Goal: Information Seeking & Learning: Find specific fact

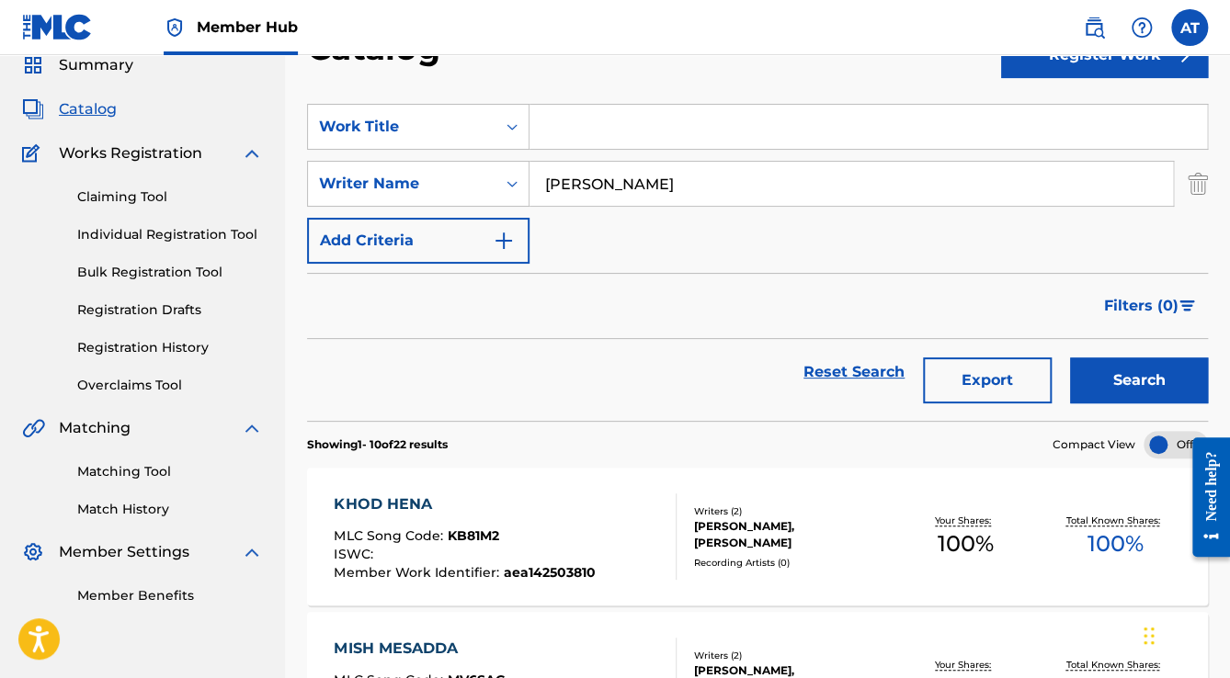
drag, startPoint x: 804, startPoint y: 189, endPoint x: 330, endPoint y: 154, distance: 475.6
click at [397, 173] on div "SearchWithCriteria3b8bb66f-87dd-4fe0-ba36-bf04d32b2551 Writer Name [PERSON_NAME]" at bounding box center [757, 184] width 901 height 46
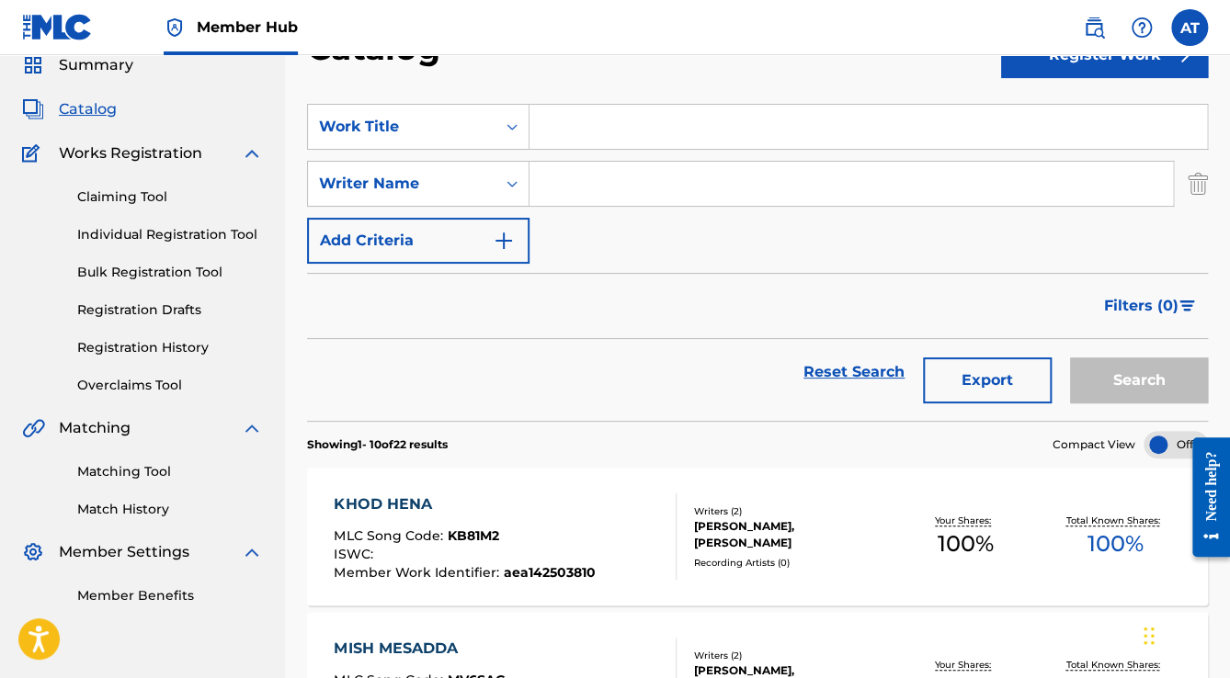
click at [647, 138] on input "Search Form" at bounding box center [867, 127] width 677 height 44
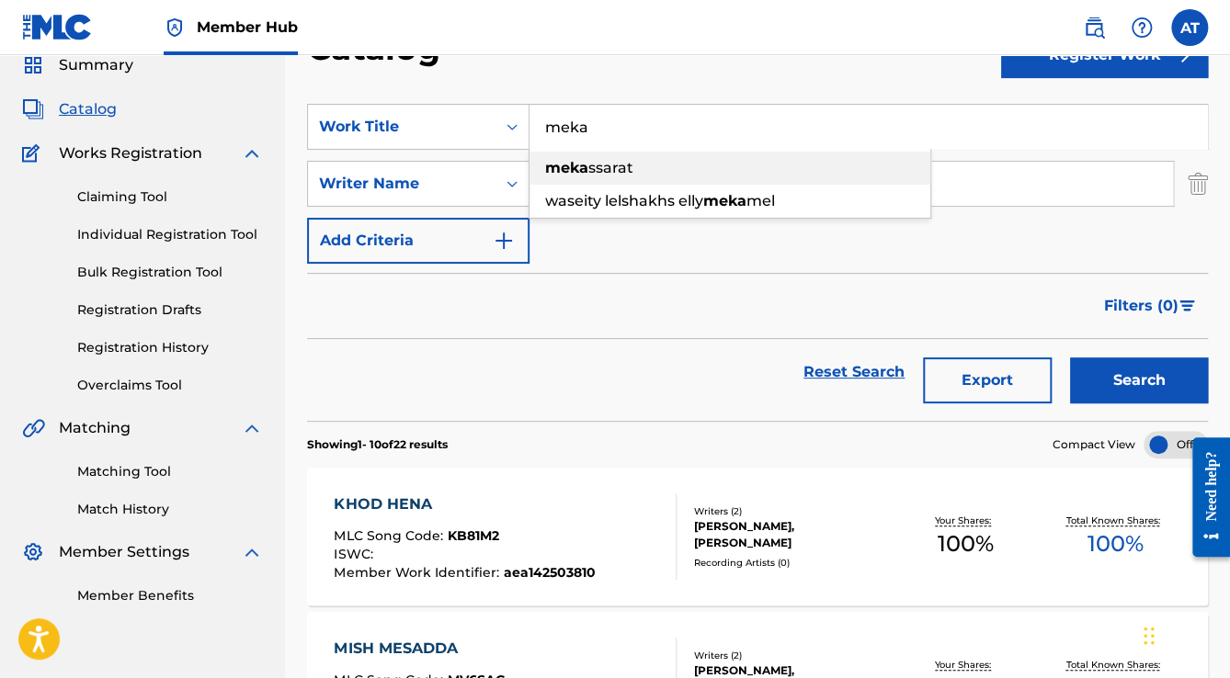
click at [631, 157] on div "meka ssarat" at bounding box center [729, 168] width 401 height 33
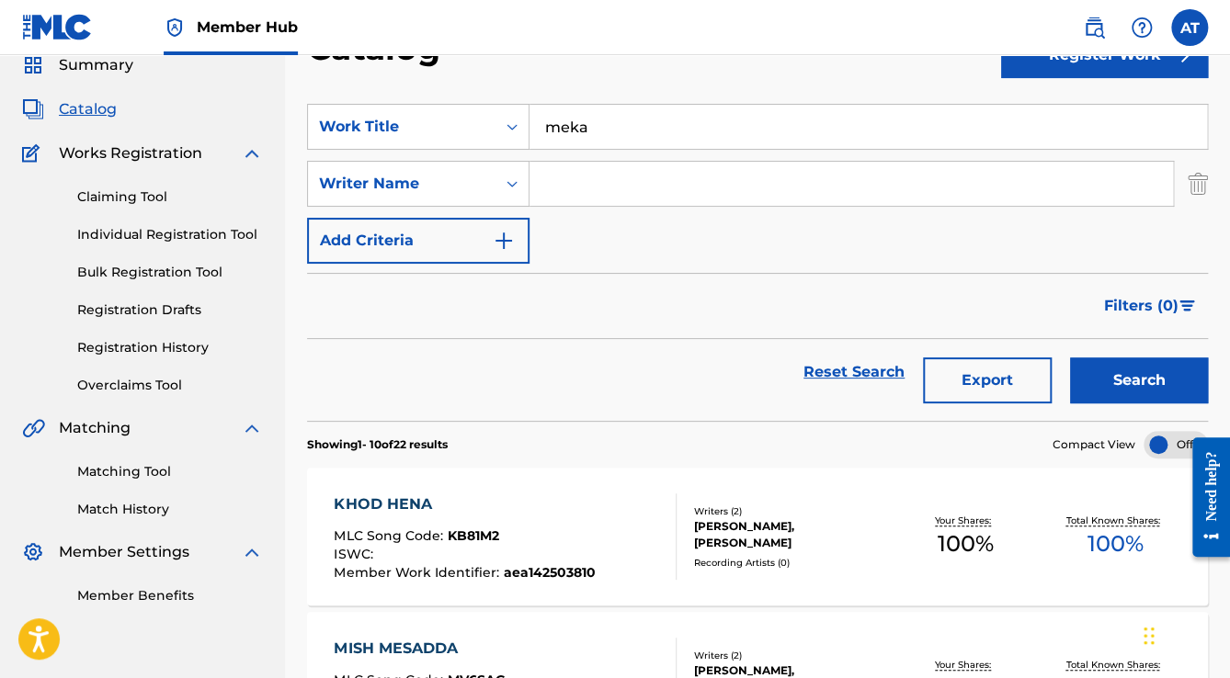
type input "mekassarat"
click at [1070, 358] on button "Search" at bounding box center [1139, 381] width 138 height 46
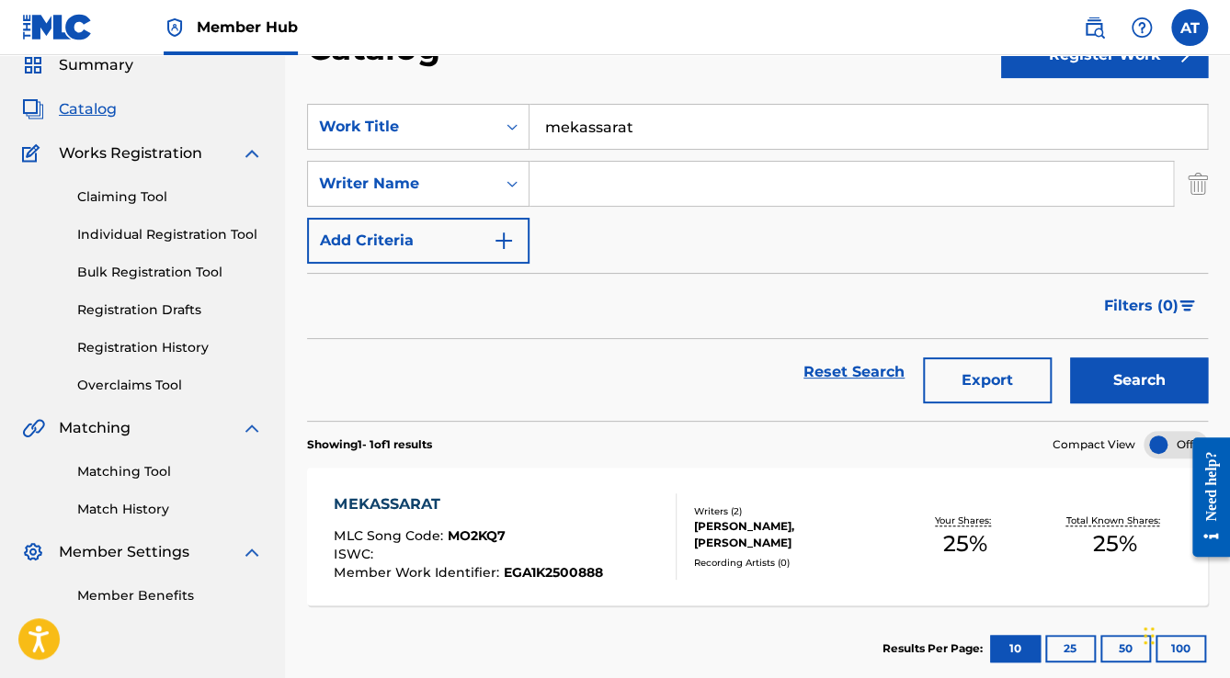
click at [555, 514] on div "MEKASSARAT" at bounding box center [468, 505] width 268 height 22
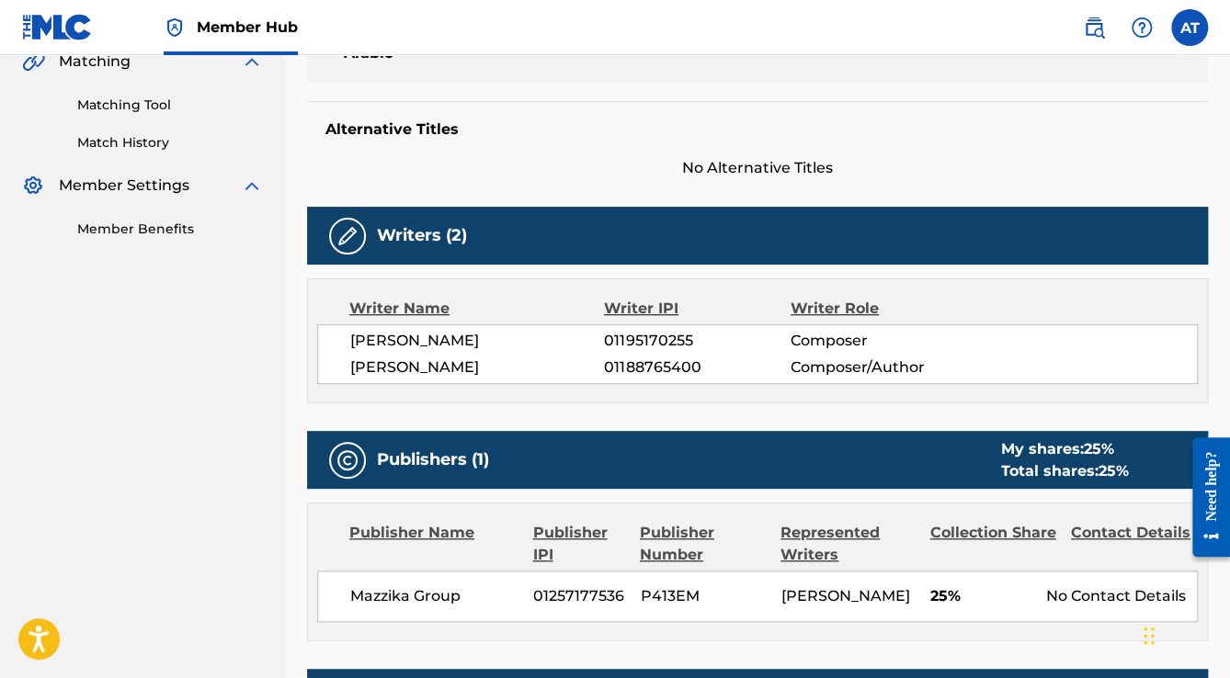
scroll to position [441, 0]
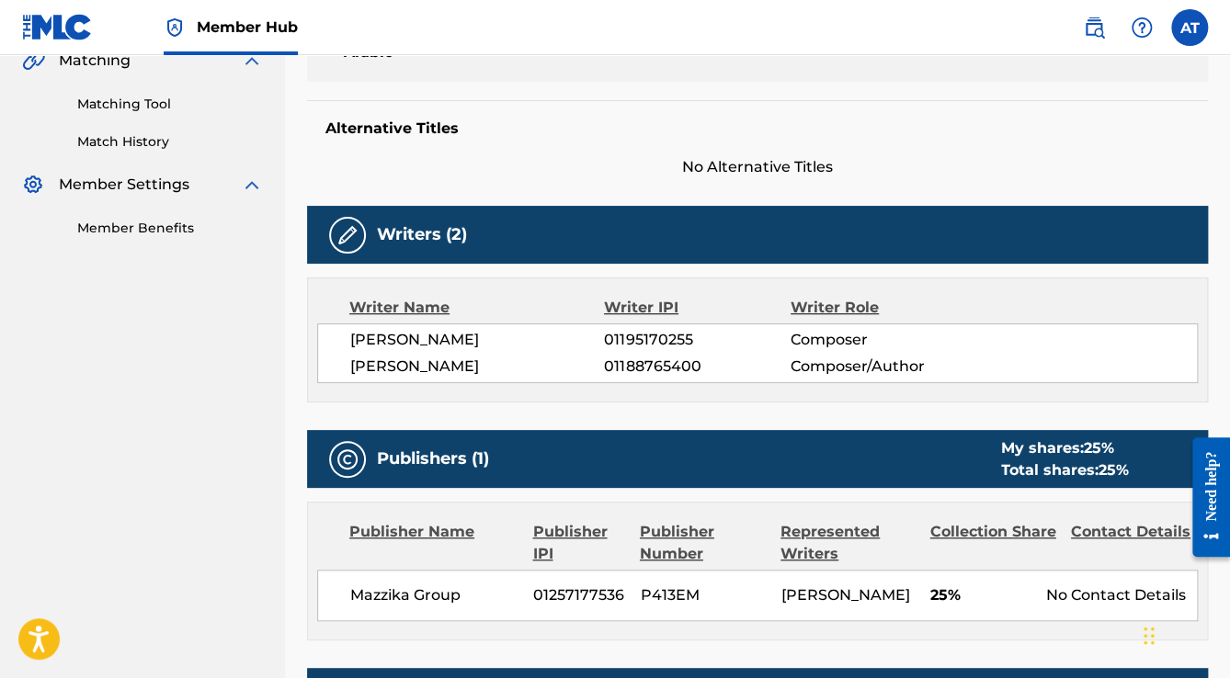
click at [362, 367] on span "[PERSON_NAME]" at bounding box center [477, 367] width 254 height 22
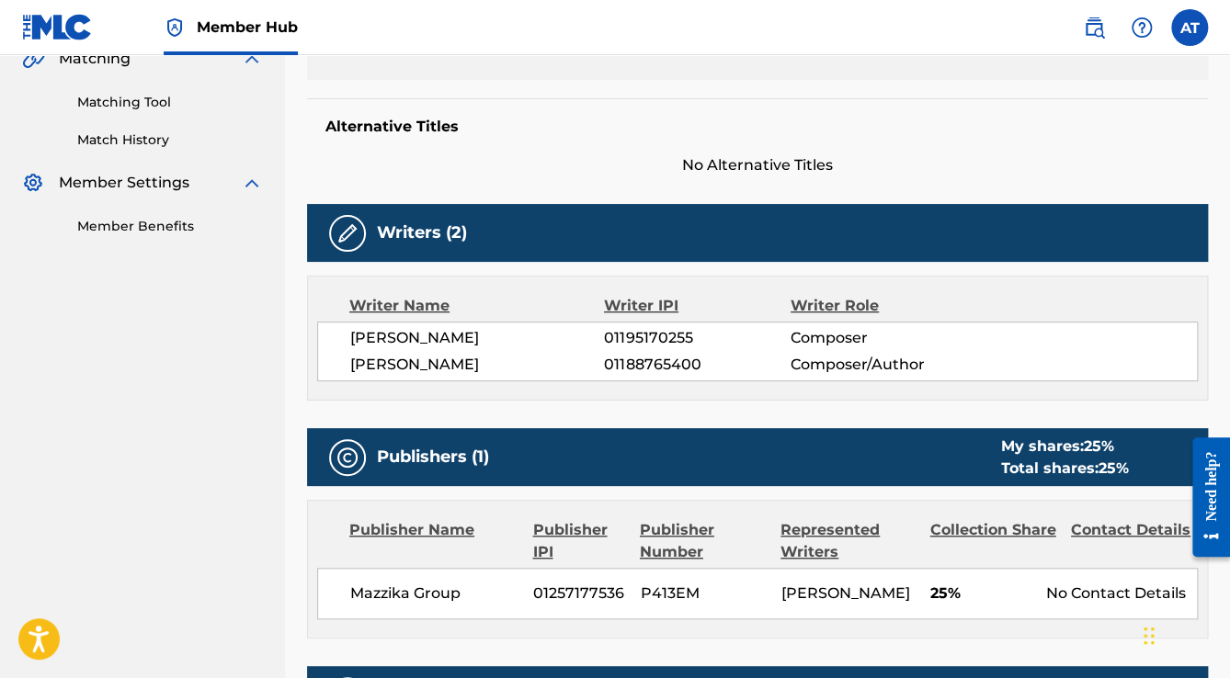
scroll to position [435, 0]
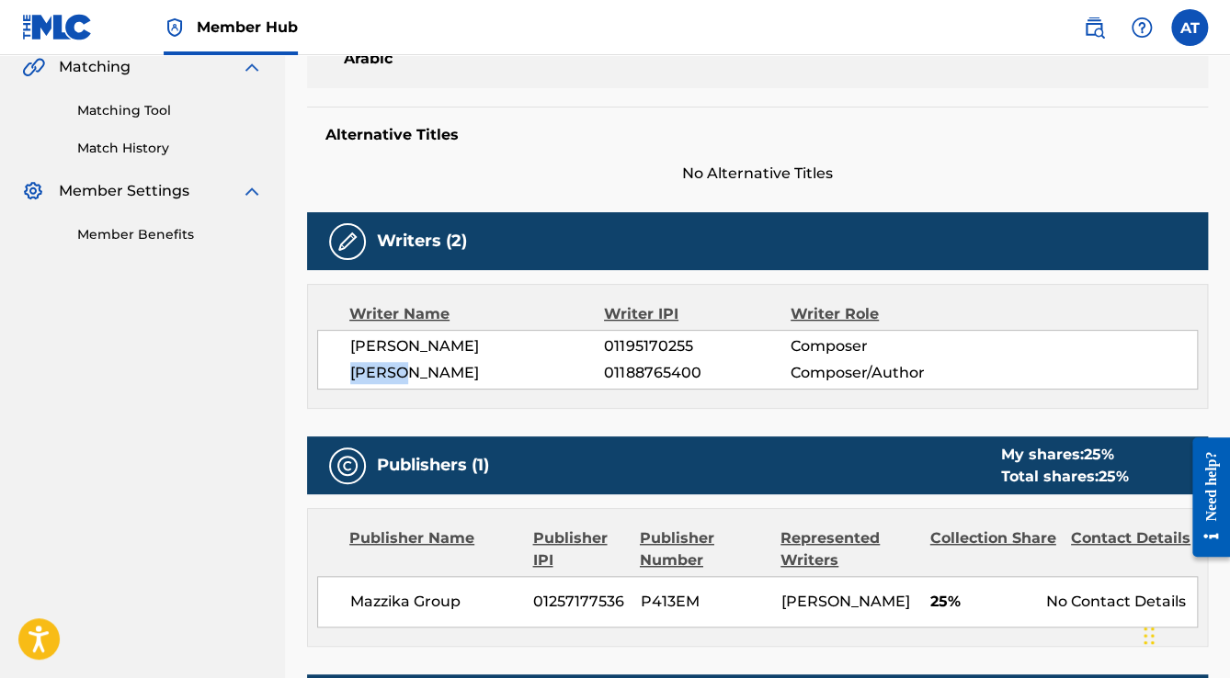
drag, startPoint x: 412, startPoint y: 370, endPoint x: 312, endPoint y: 362, distance: 100.5
click at [312, 362] on div "Writer Name Writer IPI Writer Role [PERSON_NAME] 01195170255 Composer [PERSON_N…" at bounding box center [757, 346] width 901 height 125
click at [418, 338] on span "[PERSON_NAME]" at bounding box center [477, 347] width 254 height 22
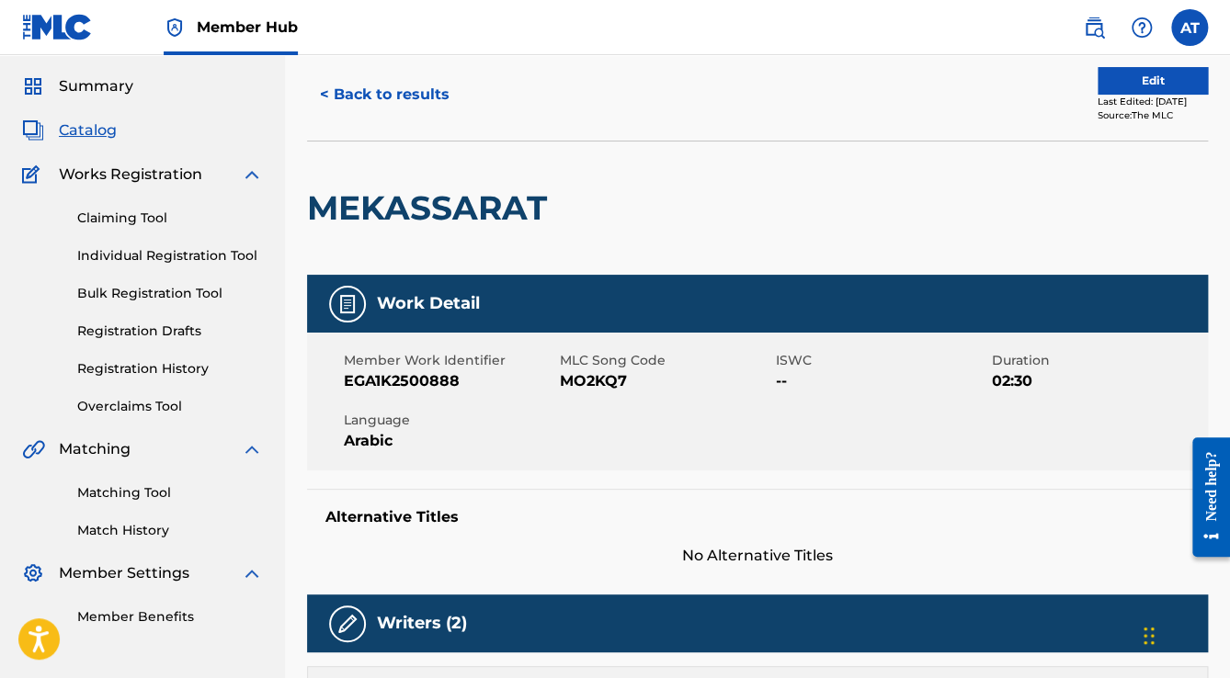
scroll to position [0, 0]
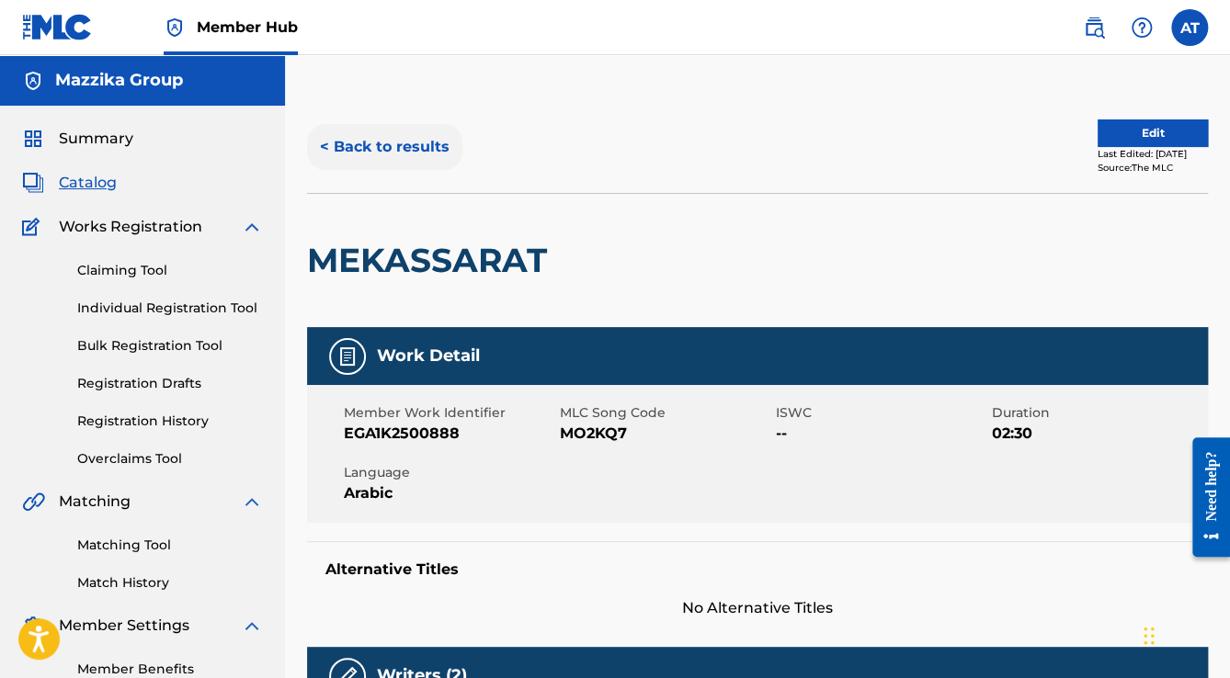
click at [392, 145] on button "< Back to results" at bounding box center [384, 147] width 155 height 46
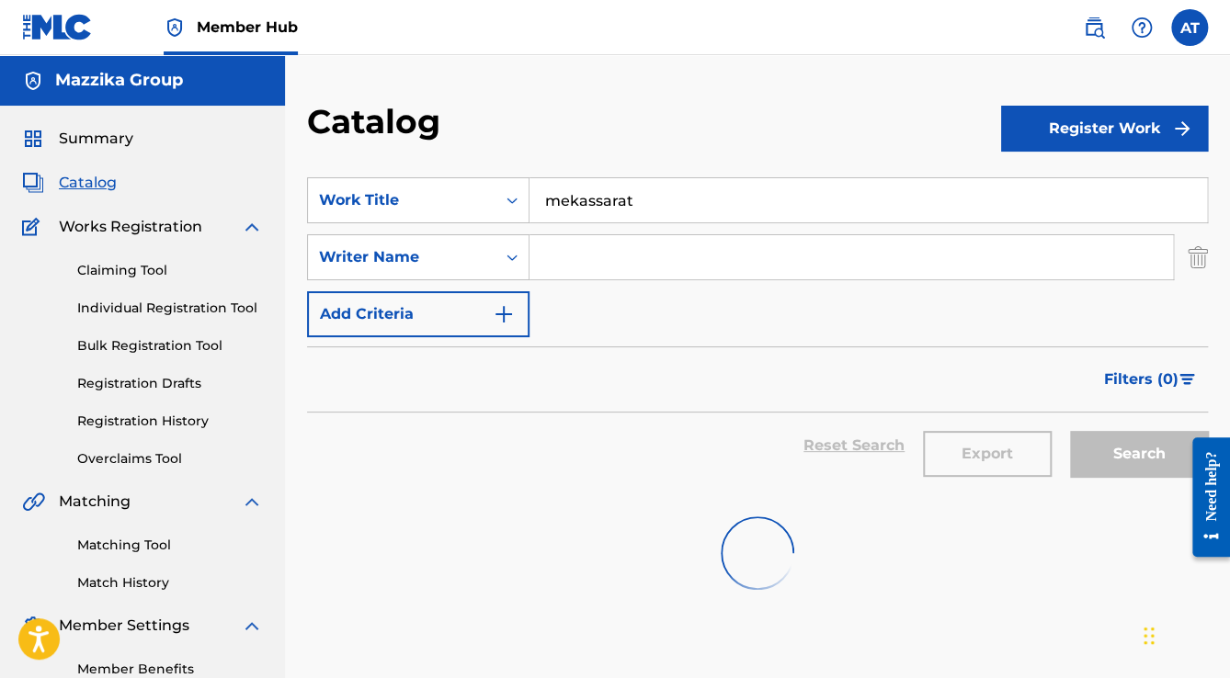
drag, startPoint x: 677, startPoint y: 210, endPoint x: 521, endPoint y: 176, distance: 159.9
click at [531, 176] on section "SearchWithCriteria27564075-0f51-479f-8b34-20a49c4ffc8b Work Title mekassarat Se…" at bounding box center [757, 324] width 901 height 339
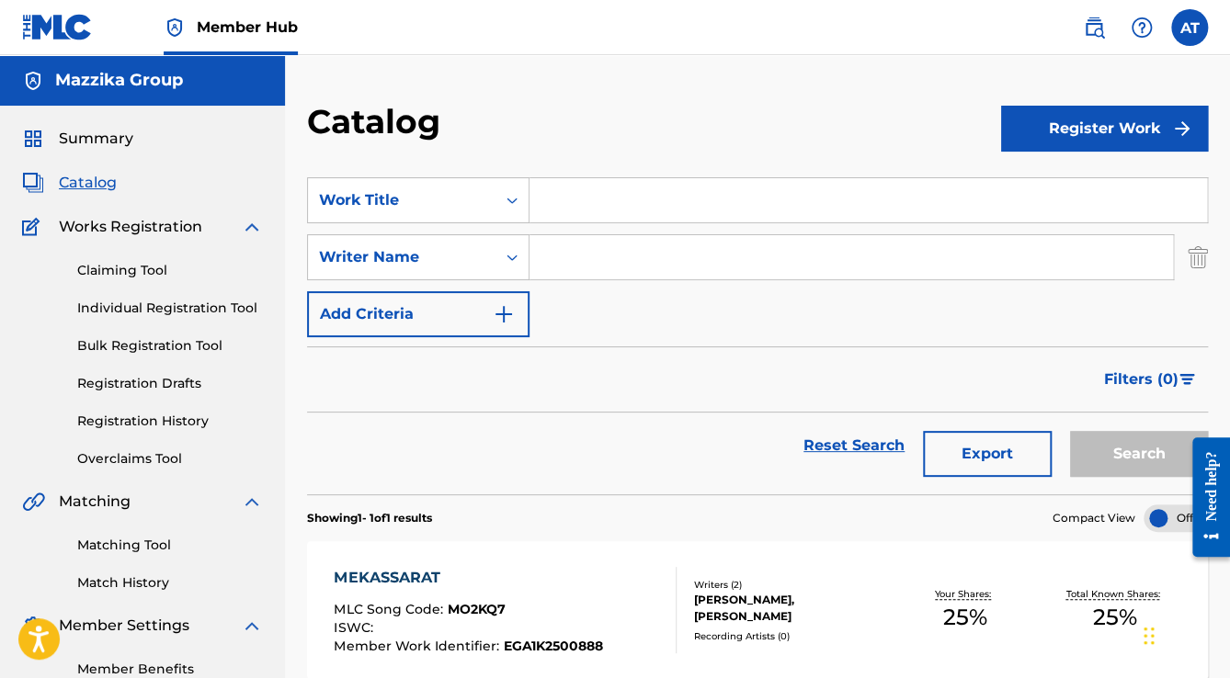
click at [680, 257] on input "Search Form" at bounding box center [850, 257] width 643 height 44
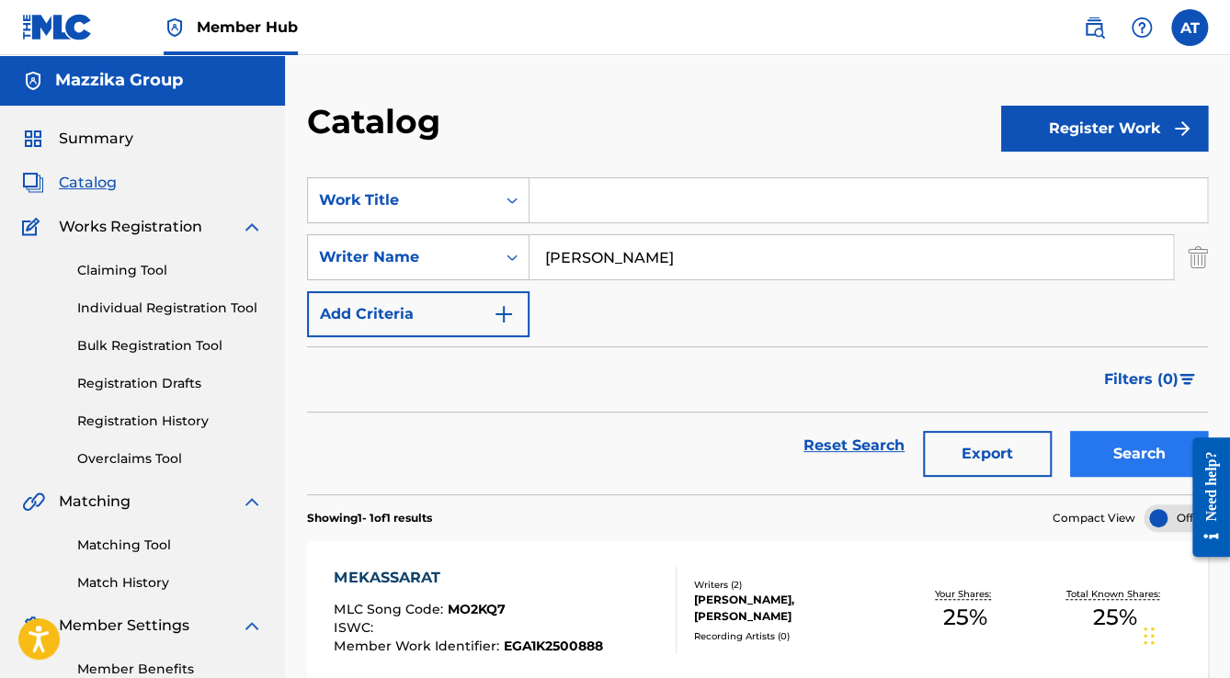
type input "[PERSON_NAME]"
click at [1078, 454] on button "Search" at bounding box center [1139, 454] width 138 height 46
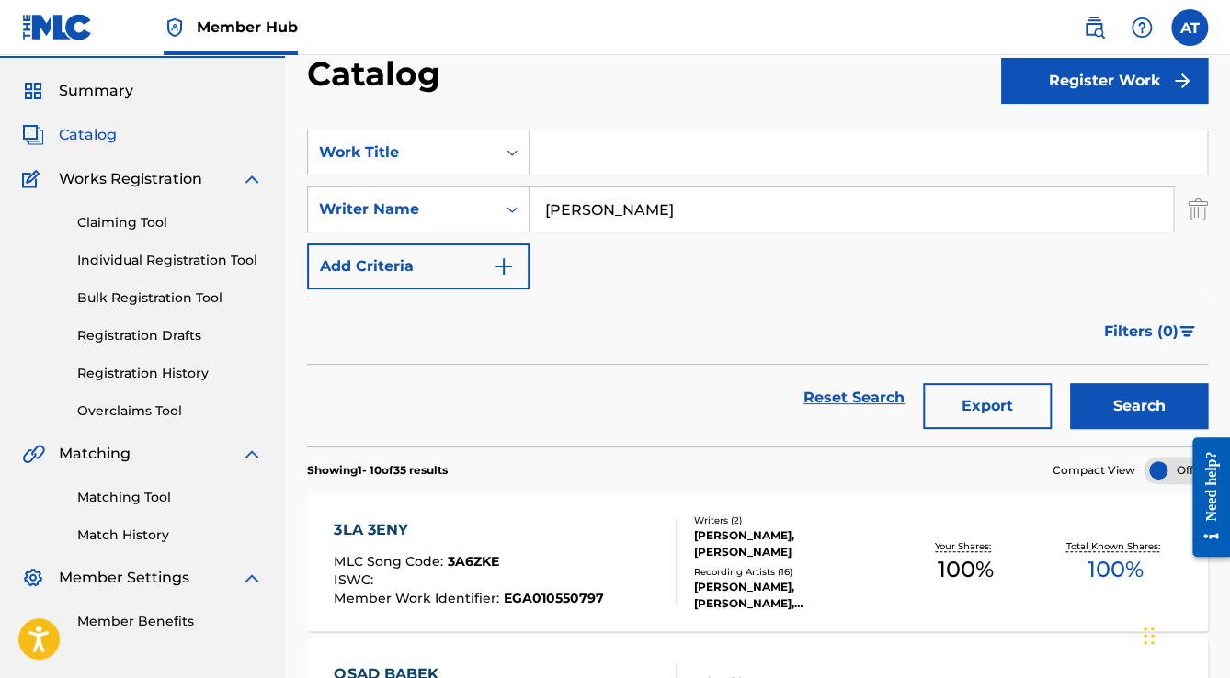
scroll to position [74, 0]
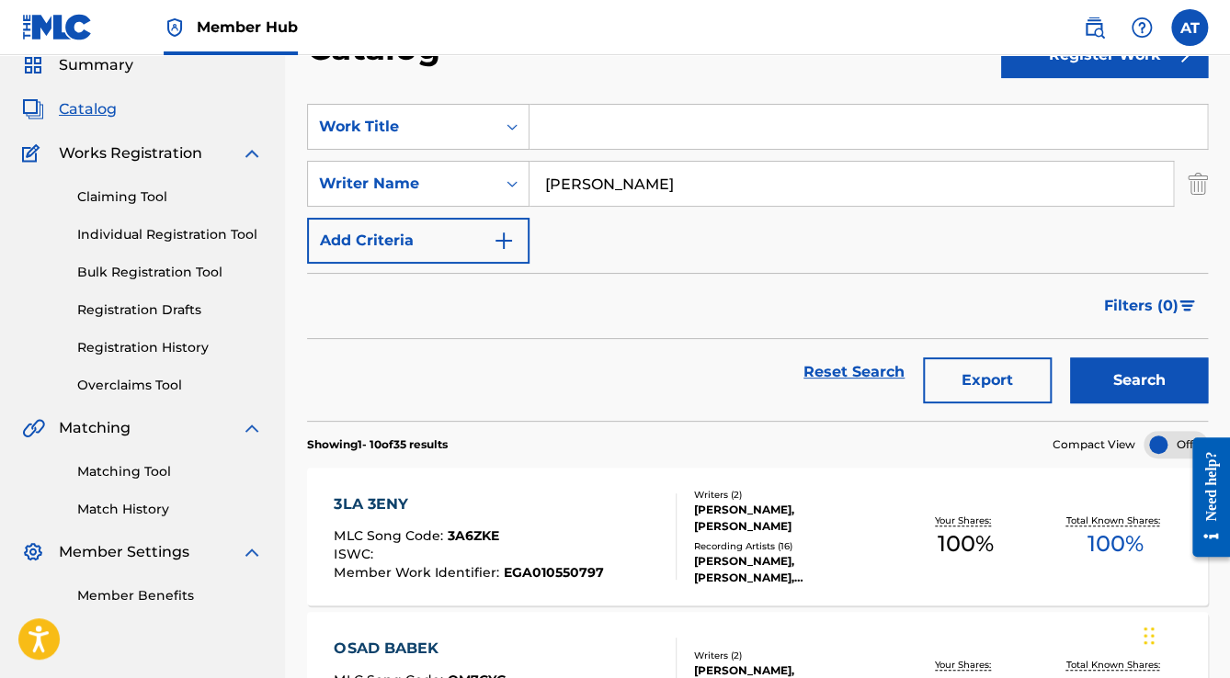
click at [629, 524] on div "3LA 3ENY MLC Song Code : 3A6ZKE ISWC : Member Work Identifier : EGA010550797" at bounding box center [505, 537] width 342 height 86
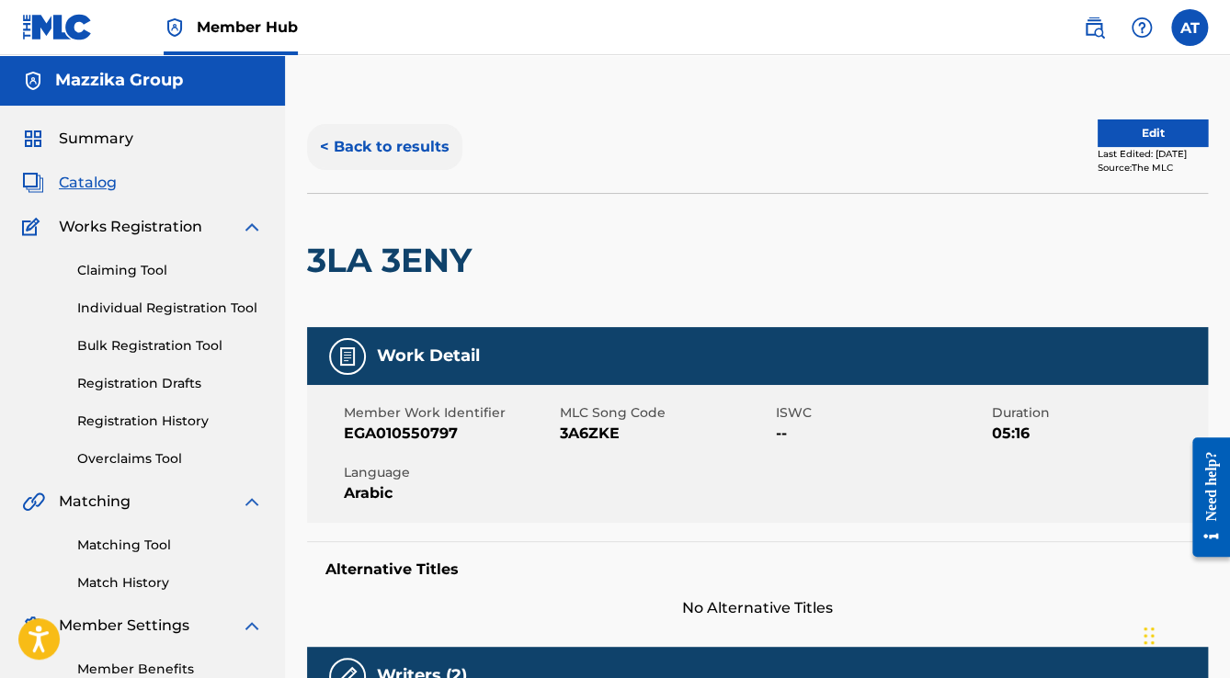
click at [399, 150] on button "< Back to results" at bounding box center [384, 147] width 155 height 46
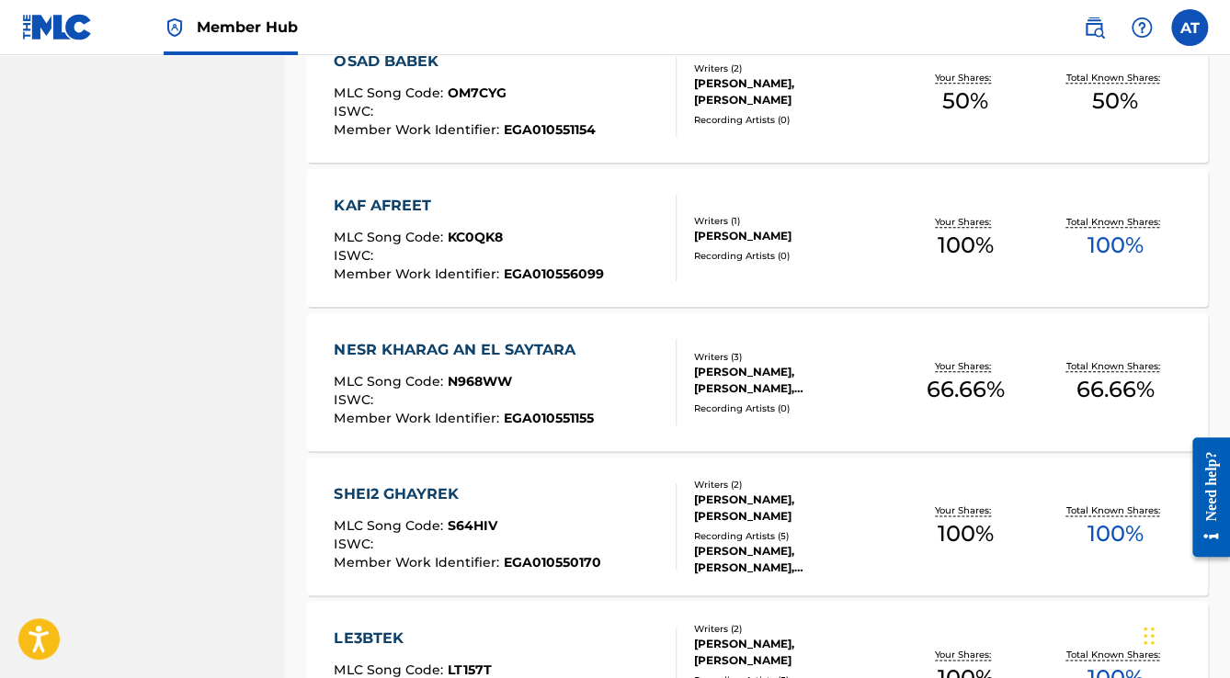
scroll to position [662, 0]
click at [582, 385] on div "MLC Song Code : N968WW" at bounding box center [463, 383] width 259 height 18
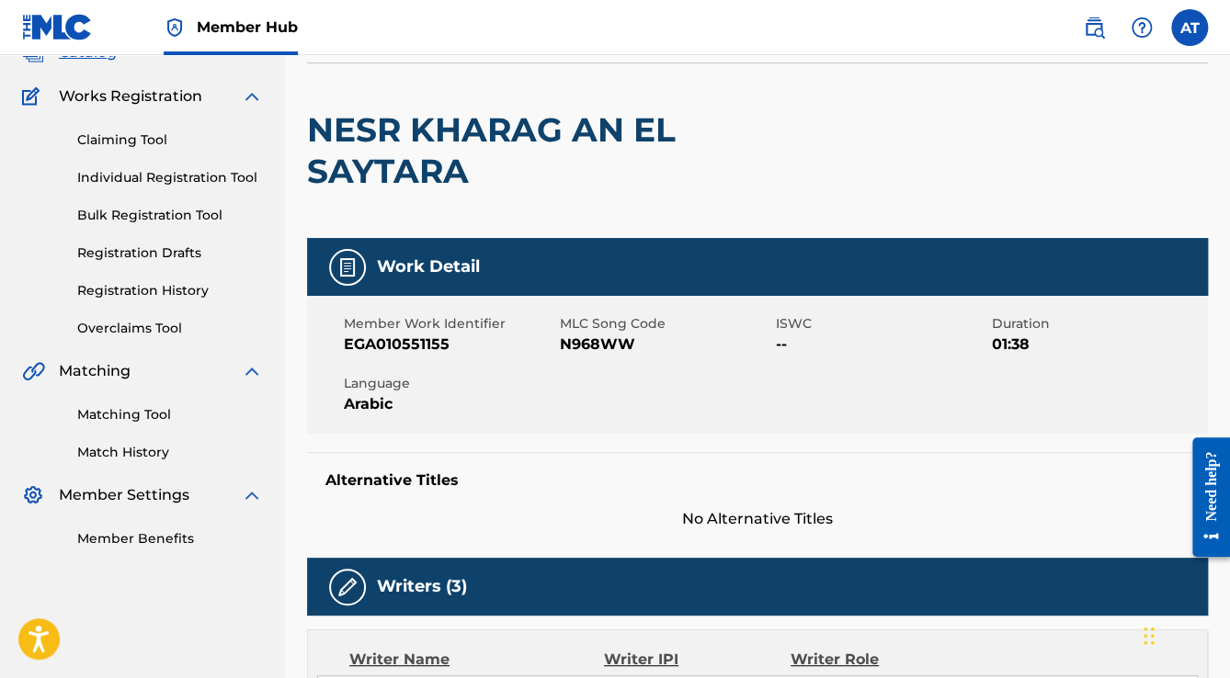
scroll to position [74, 0]
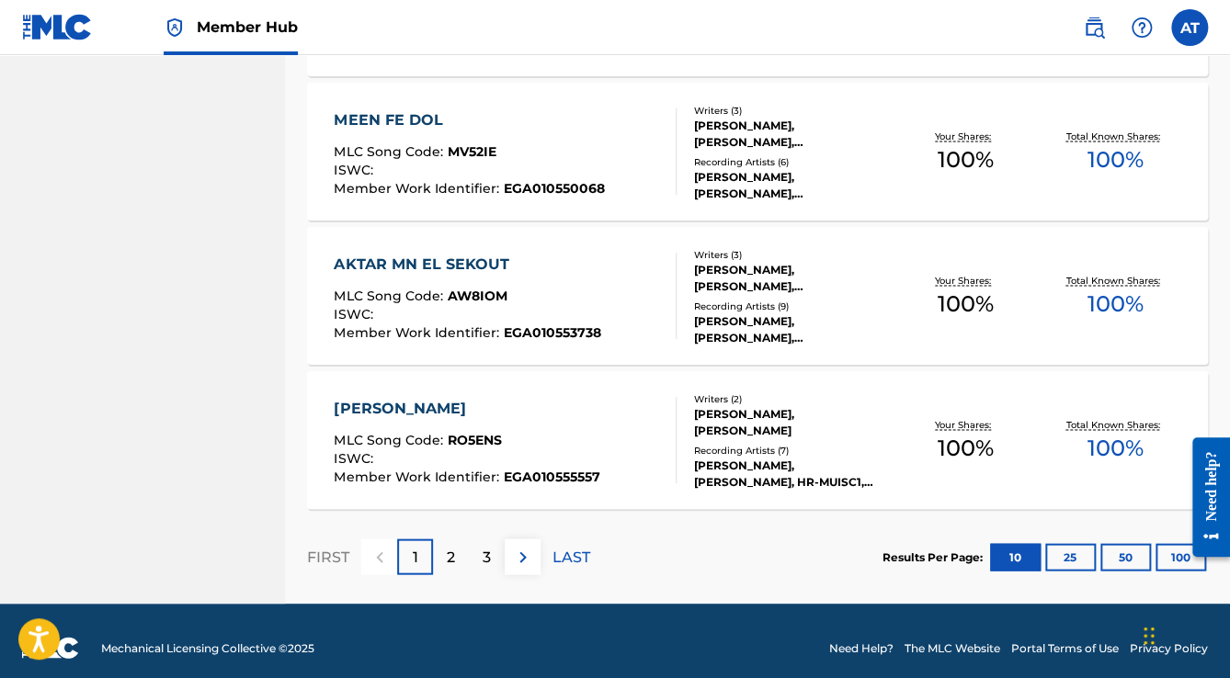
scroll to position [1482, 0]
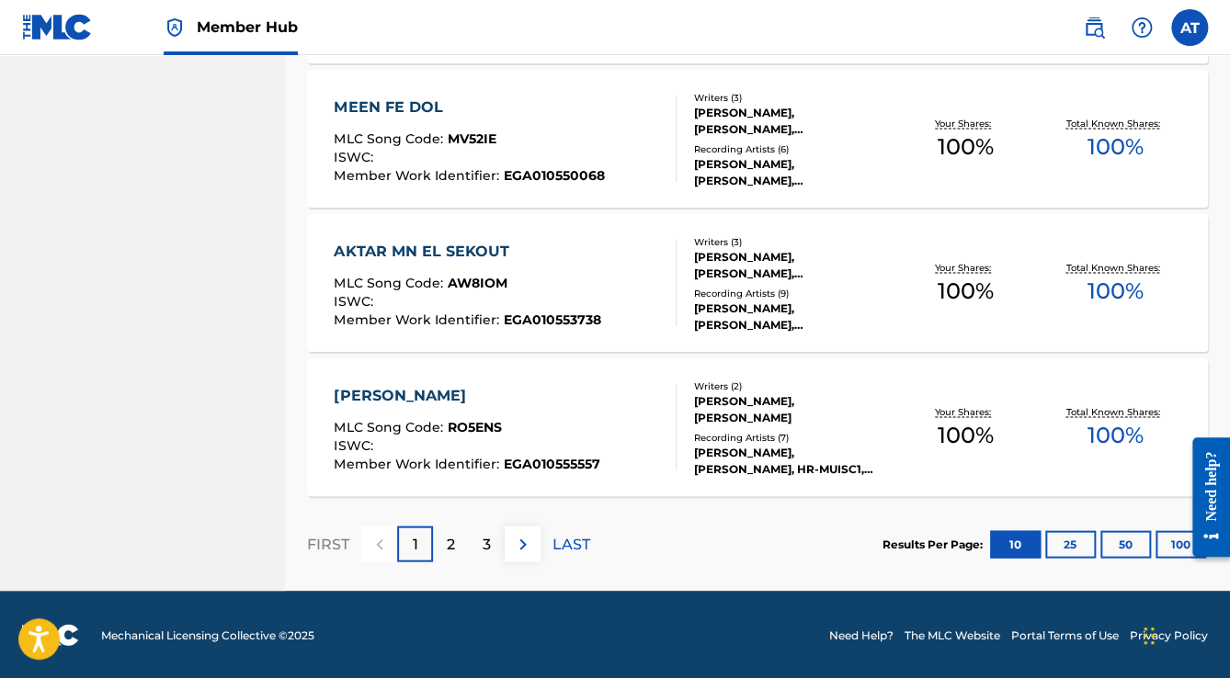
click at [442, 537] on div "2" at bounding box center [451, 544] width 36 height 36
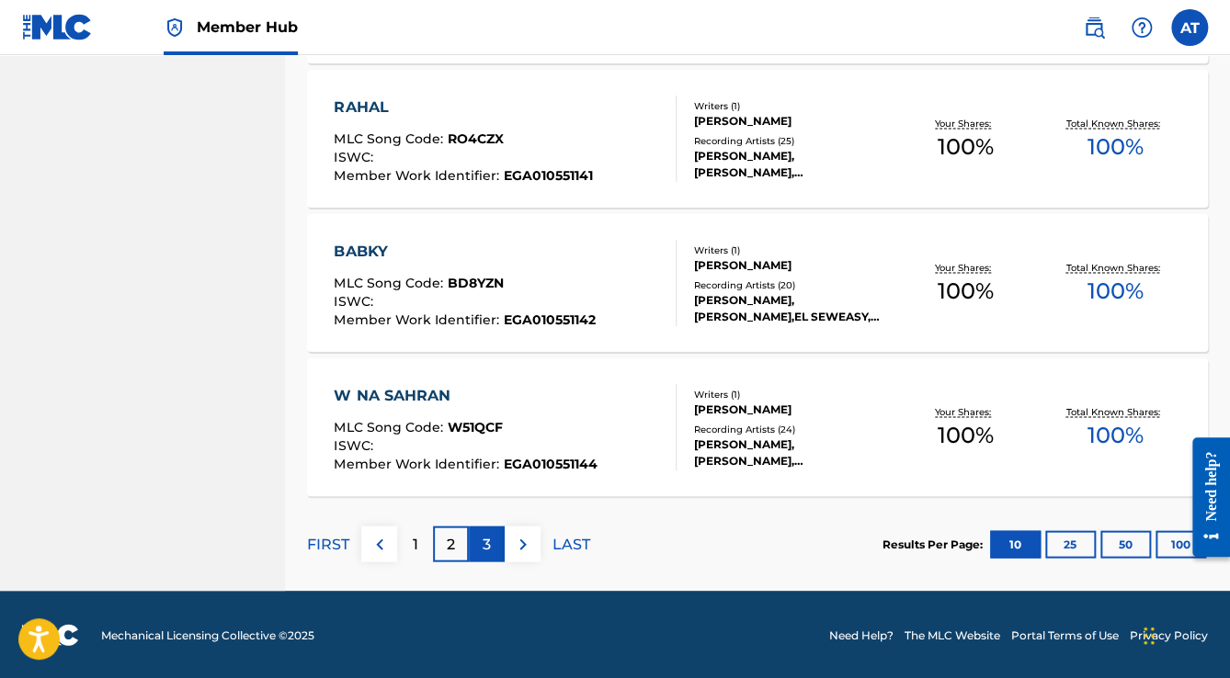
click at [491, 535] on div "3" at bounding box center [487, 544] width 36 height 36
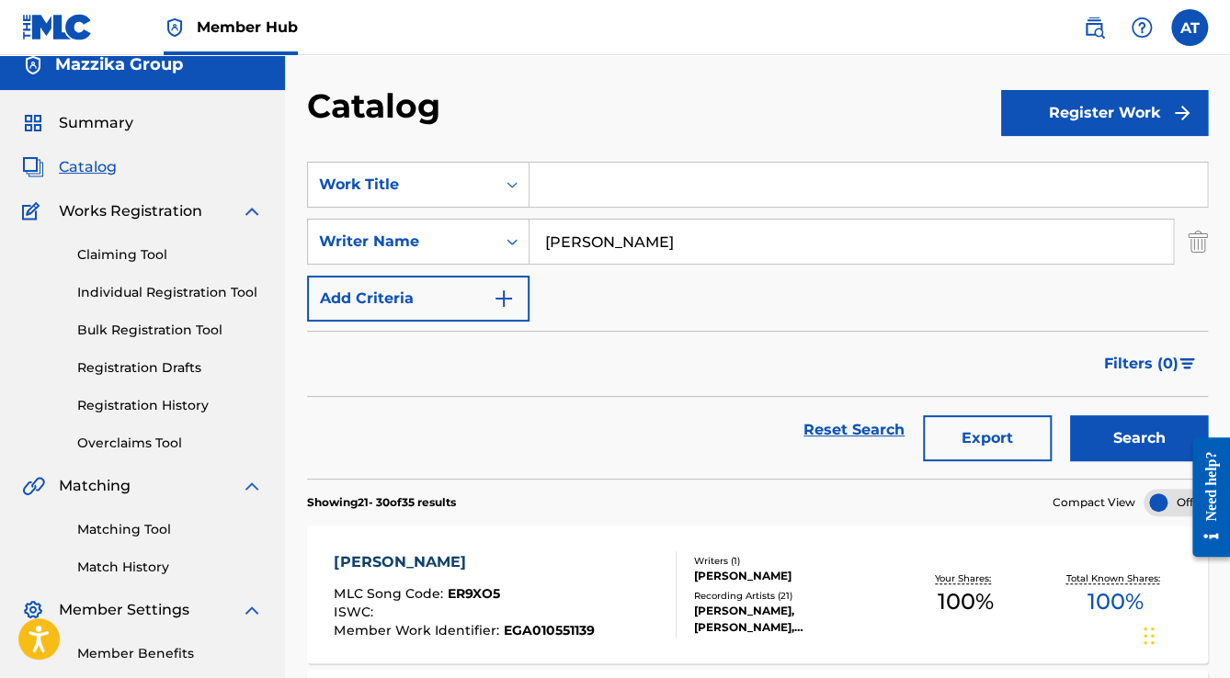
scroll to position [11, 0]
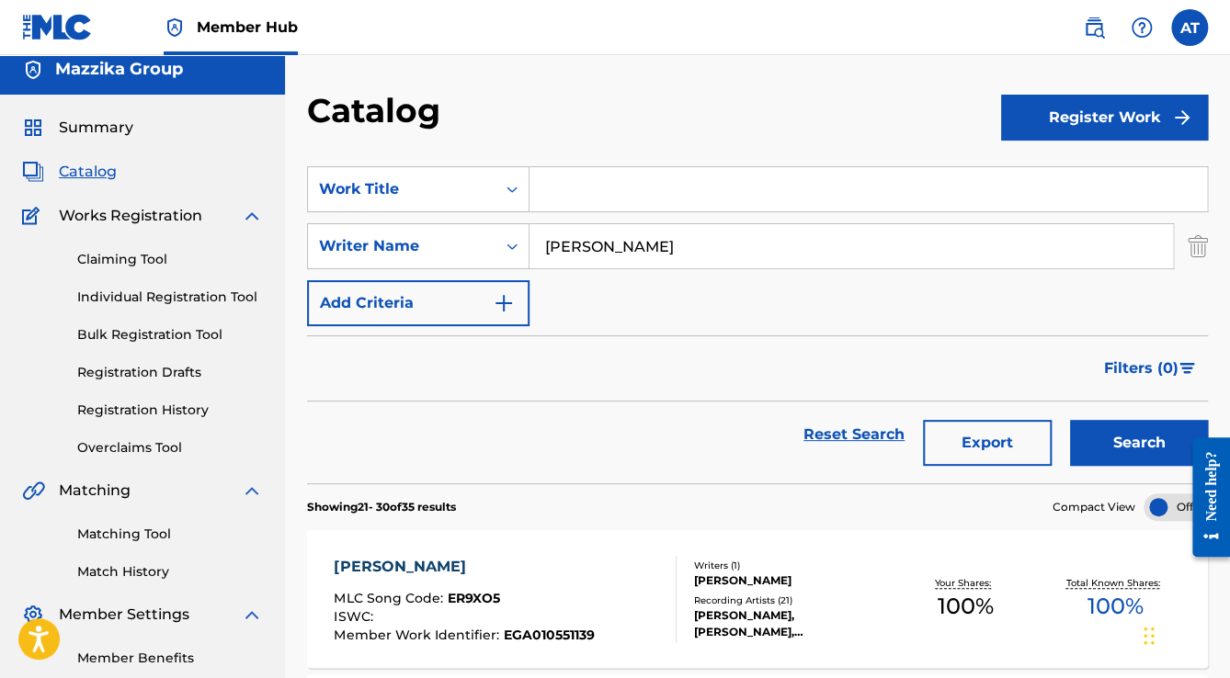
click at [602, 192] on input "Search Form" at bounding box center [867, 189] width 677 height 44
type input "t"
type input "sitra"
click at [1070, 420] on button "Search" at bounding box center [1139, 443] width 138 height 46
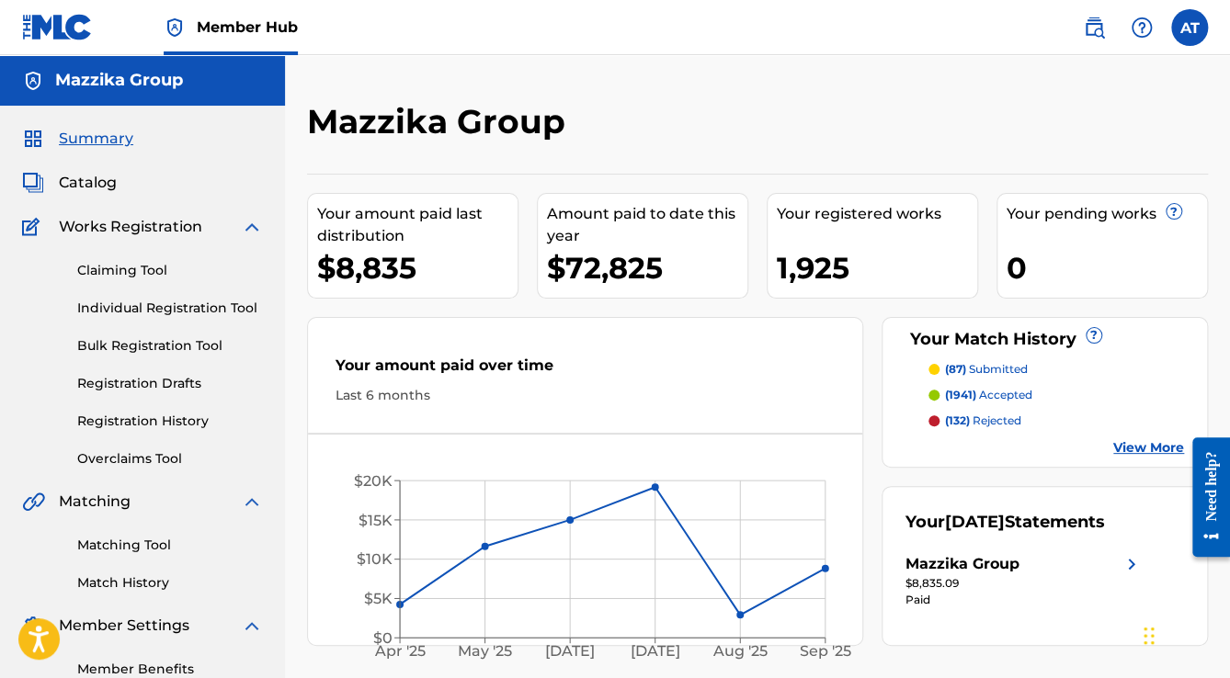
scroll to position [11, 0]
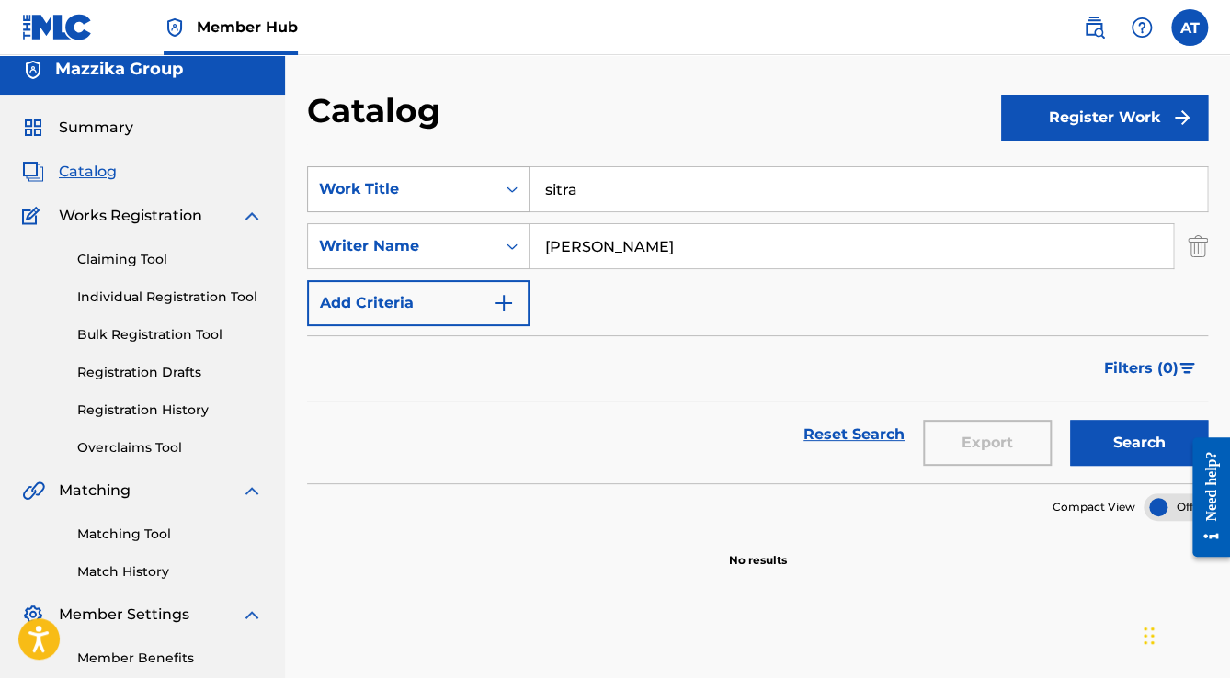
drag, startPoint x: 601, startPoint y: 178, endPoint x: 481, endPoint y: 172, distance: 120.6
click at [501, 176] on div "SearchWithCriteria27564075-0f51-479f-8b34-20a49c4ffc8b Work Title sitra" at bounding box center [757, 189] width 901 height 46
click at [1070, 420] on button "Search" at bounding box center [1139, 443] width 138 height 46
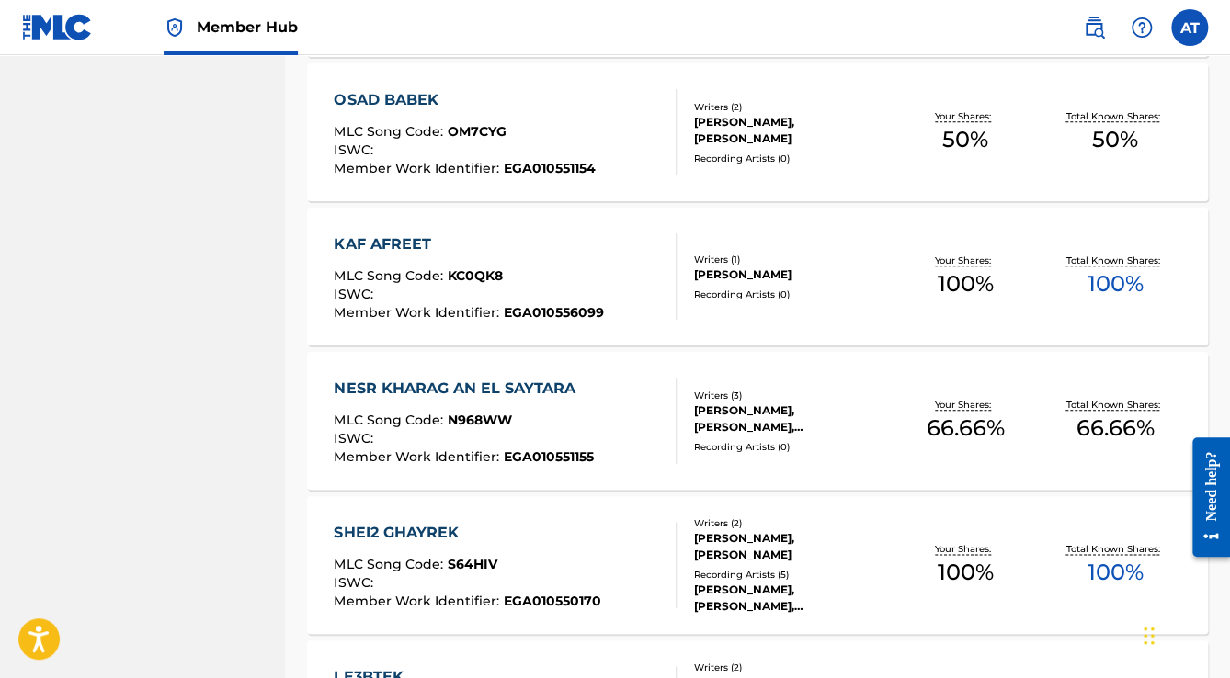
scroll to position [735, 0]
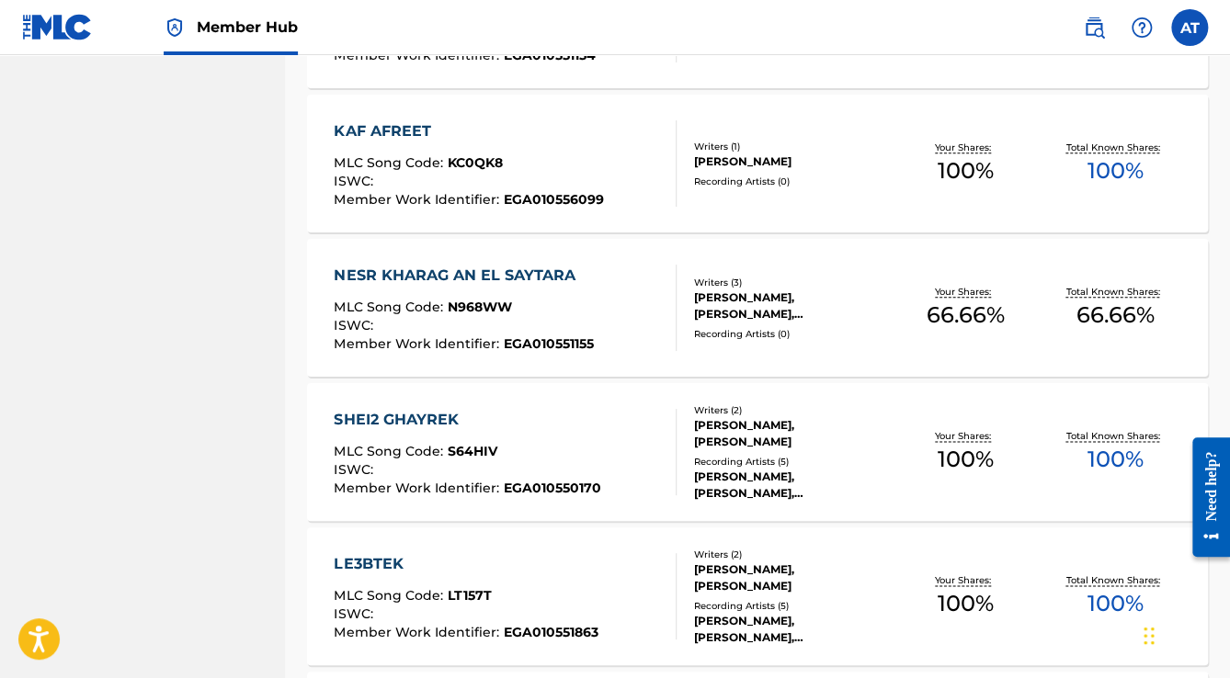
click at [577, 279] on div "NESR KHARAG AN EL SAYTARA" at bounding box center [463, 276] width 259 height 22
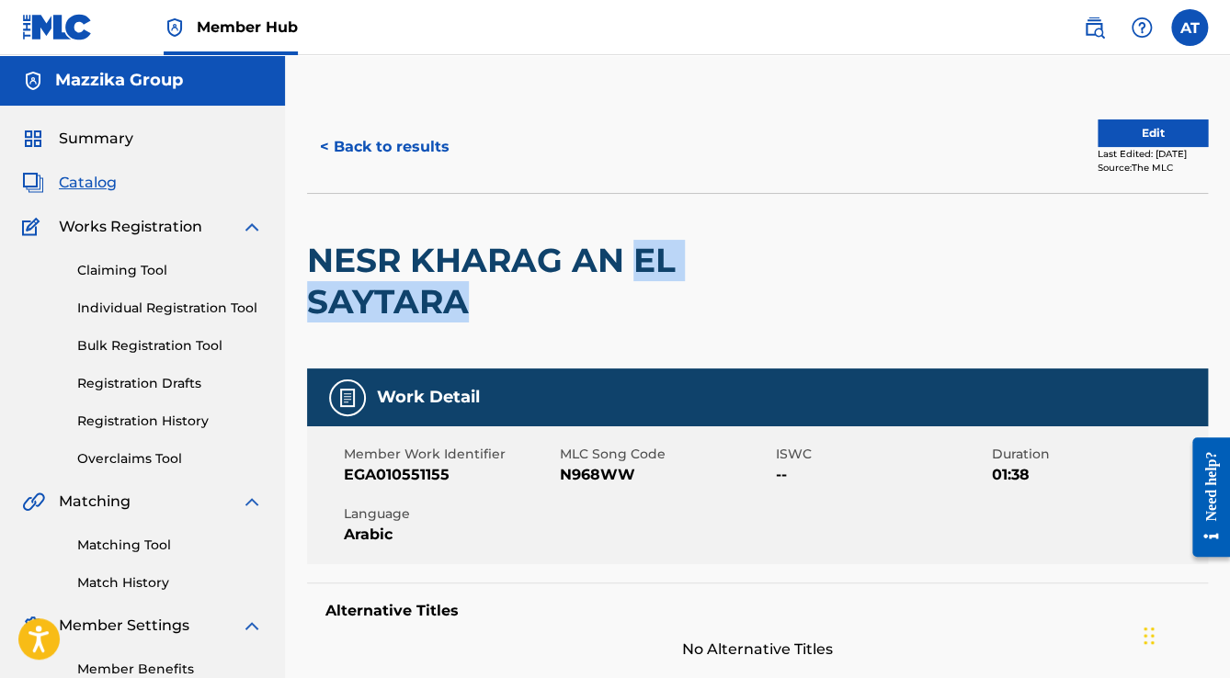
drag, startPoint x: 636, startPoint y: 261, endPoint x: 644, endPoint y: 321, distance: 60.3
click at [644, 321] on h2 "NESR KHARAG AN EL SAYTARA" at bounding box center [577, 281] width 540 height 83
copy h2 "EL SAYTARA"
click at [376, 129] on button "< Back to results" at bounding box center [384, 147] width 155 height 46
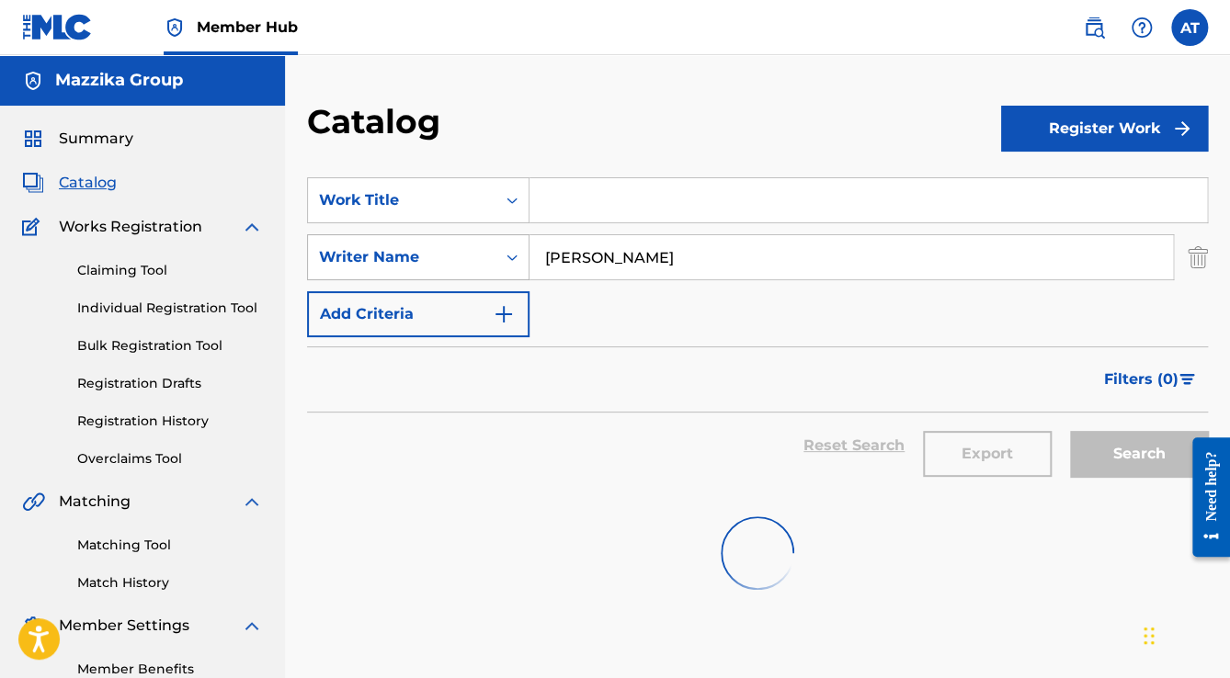
drag, startPoint x: 684, startPoint y: 255, endPoint x: 307, endPoint y: 276, distance: 377.5
click at [308, 276] on div "SearchWithCriteria3b8bb66f-87dd-4fe0-ba36-bf04d32b2551 Writer Name [PERSON_NAME]" at bounding box center [757, 257] width 901 height 46
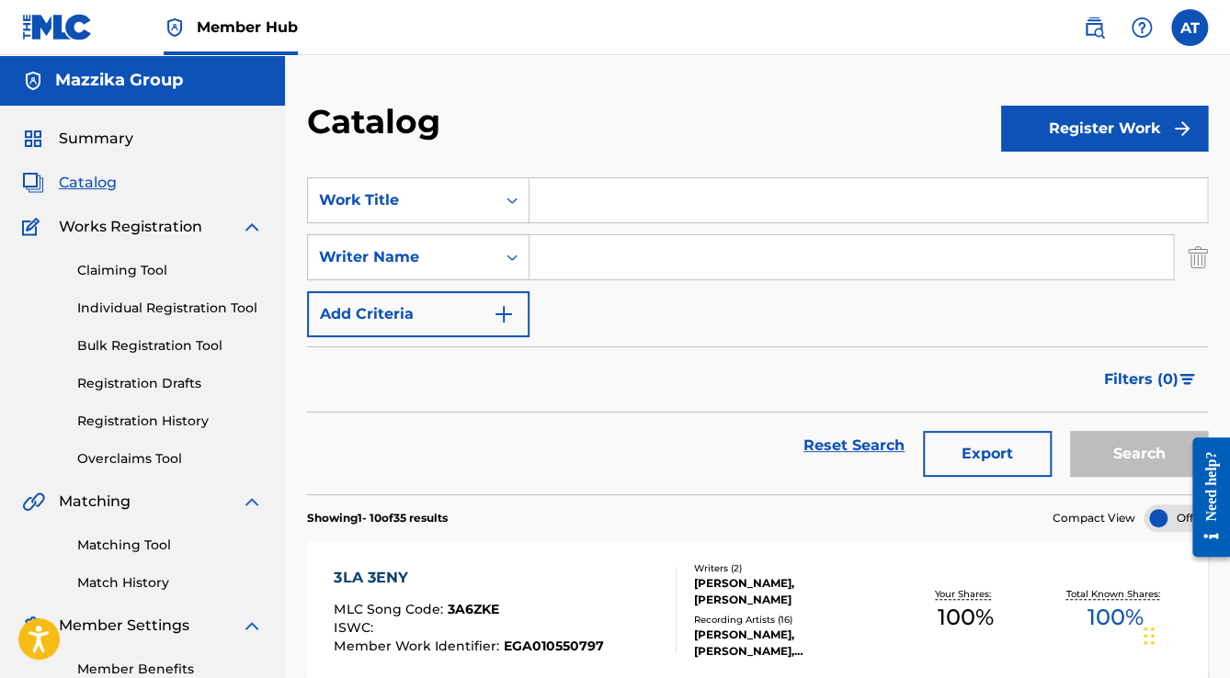
click at [548, 209] on input "Search Form" at bounding box center [867, 200] width 677 height 44
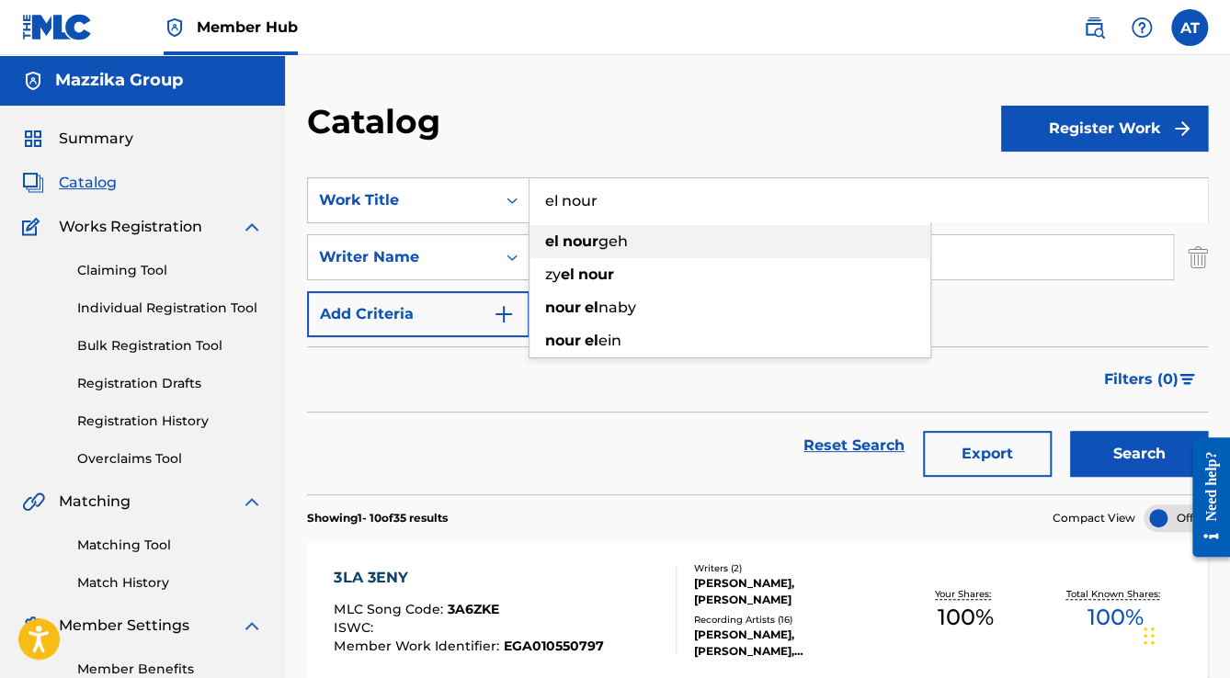
click at [635, 242] on div "el nour geh" at bounding box center [729, 241] width 401 height 33
type input "el nour geh"
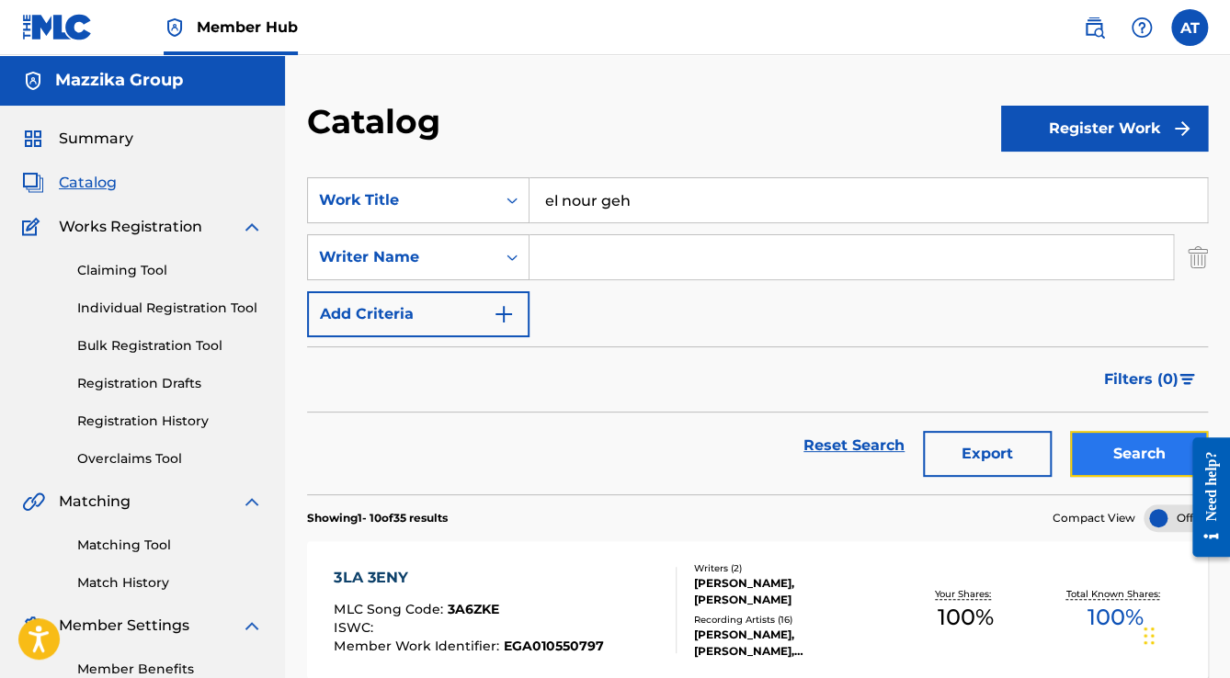
click at [1080, 450] on button "Search" at bounding box center [1139, 454] width 138 height 46
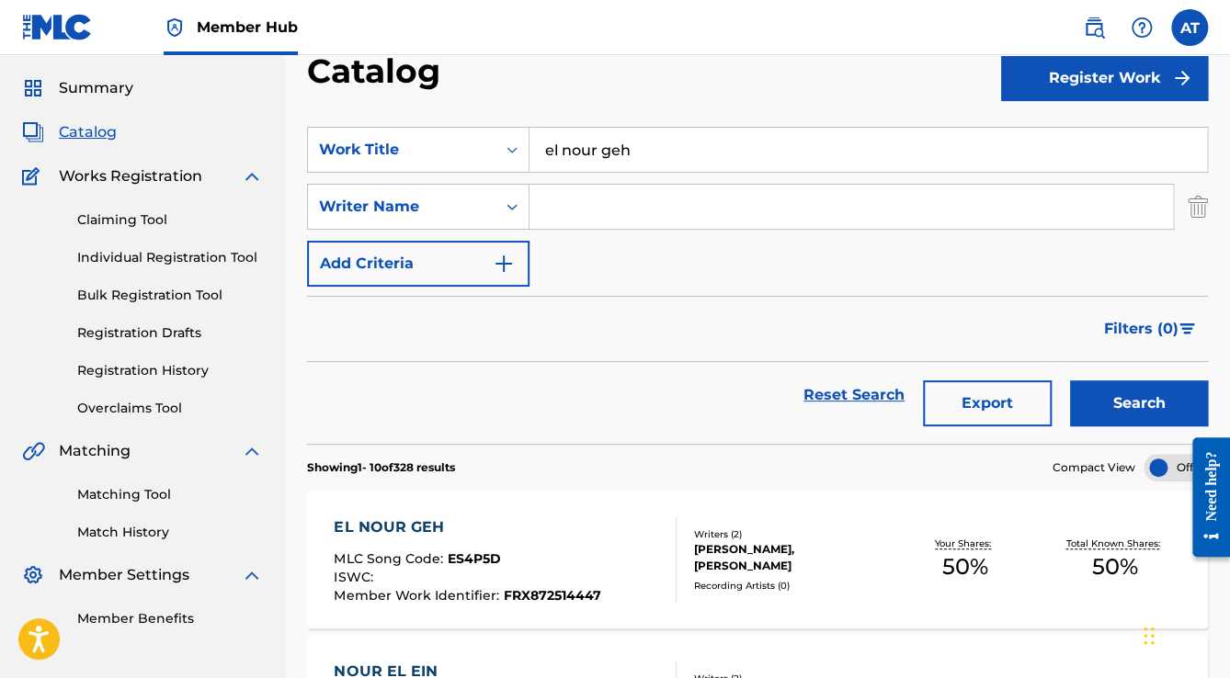
scroll to position [74, 0]
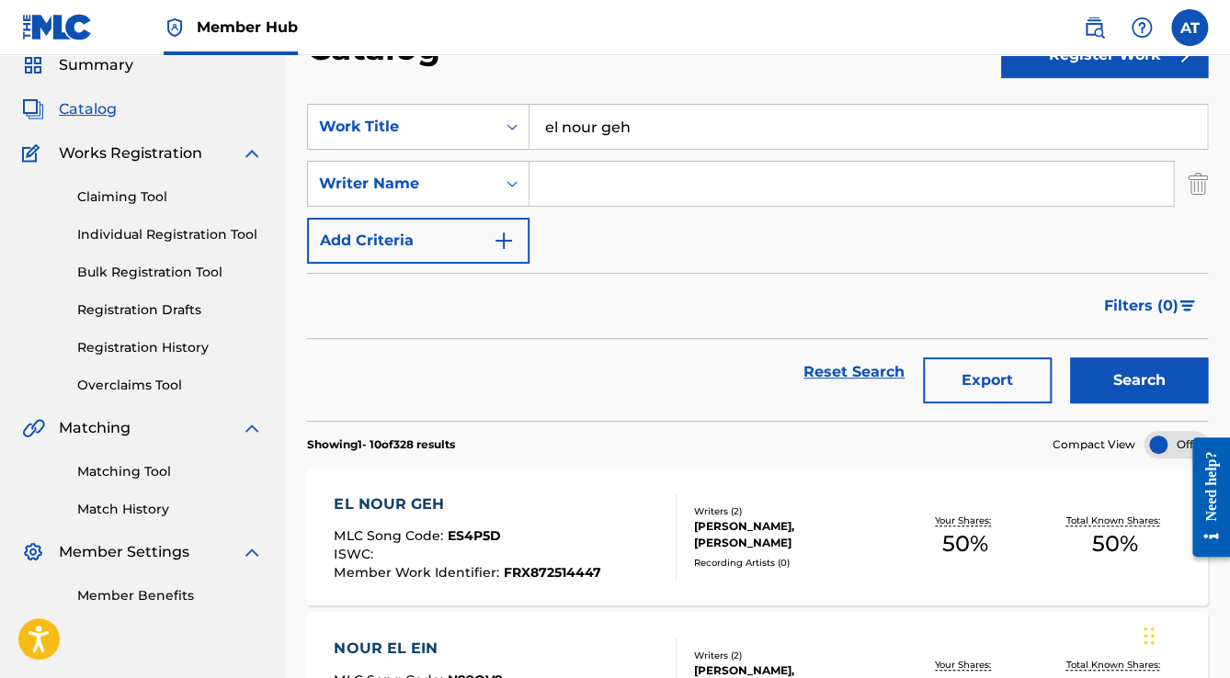
click at [644, 522] on div "EL NOUR GEH MLC Song Code : ES4P5D ISWC : Member Work Identifier : FRX872514447" at bounding box center [505, 537] width 342 height 86
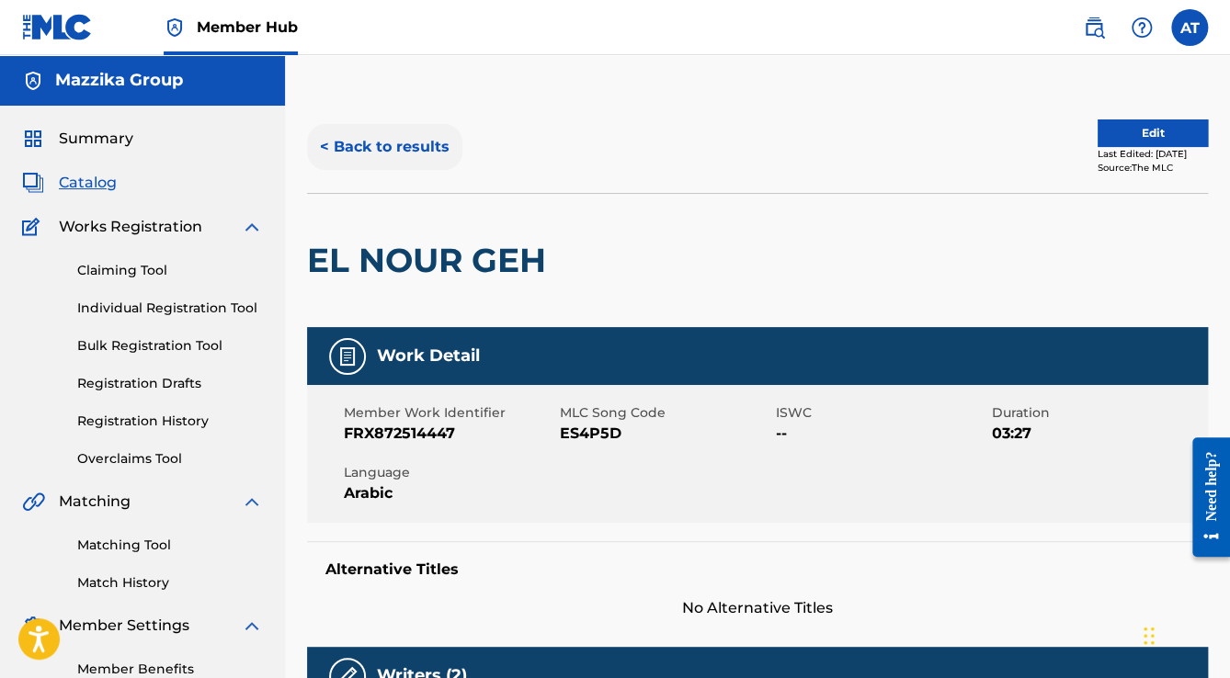
click at [396, 139] on button "< Back to results" at bounding box center [384, 147] width 155 height 46
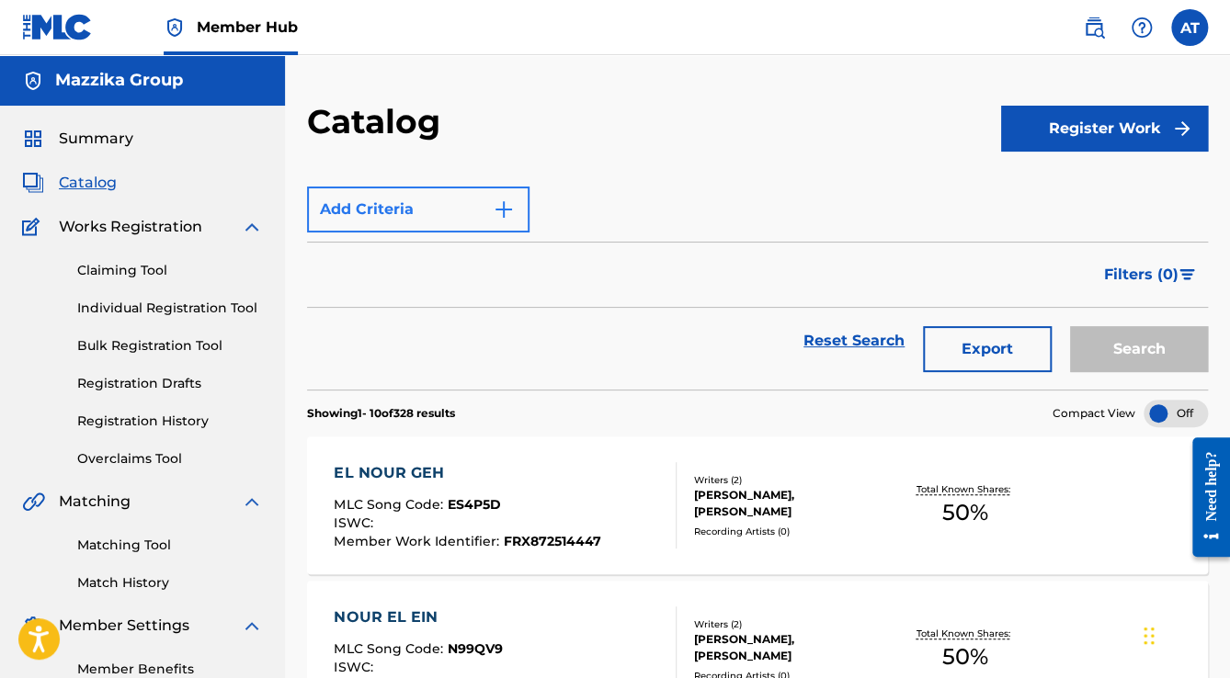
scroll to position [74, 0]
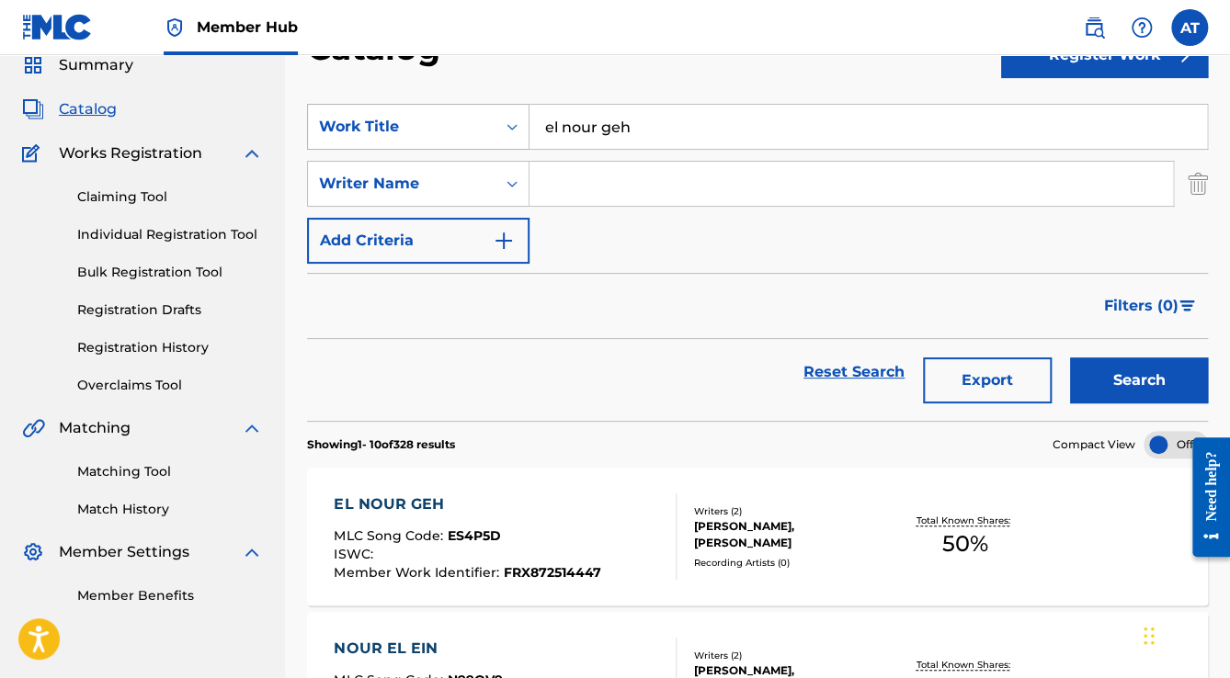
drag, startPoint x: 684, startPoint y: 134, endPoint x: 478, endPoint y: 119, distance: 206.4
click at [483, 119] on div "SearchWithCriteria27564075-0f51-479f-8b34-20a49c4ffc8b Work Title el nour geh" at bounding box center [757, 127] width 901 height 46
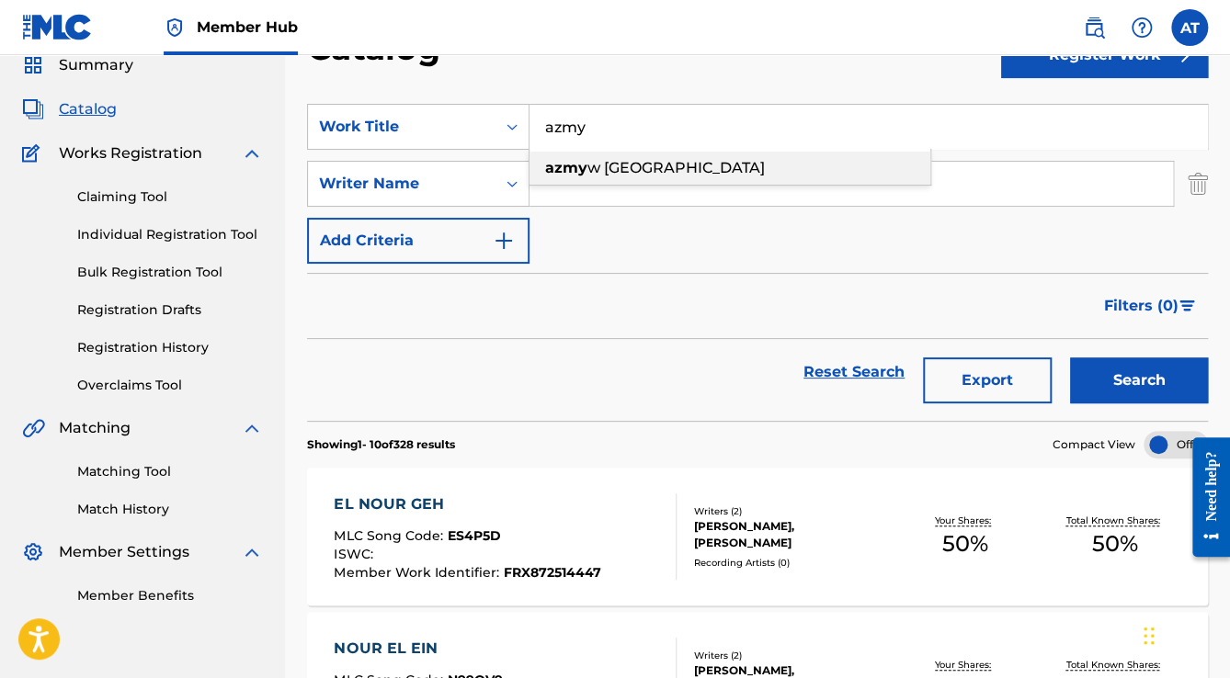
click at [636, 180] on div "azmy w [GEOGRAPHIC_DATA]" at bounding box center [729, 168] width 401 height 33
type input "azmy w [GEOGRAPHIC_DATA]"
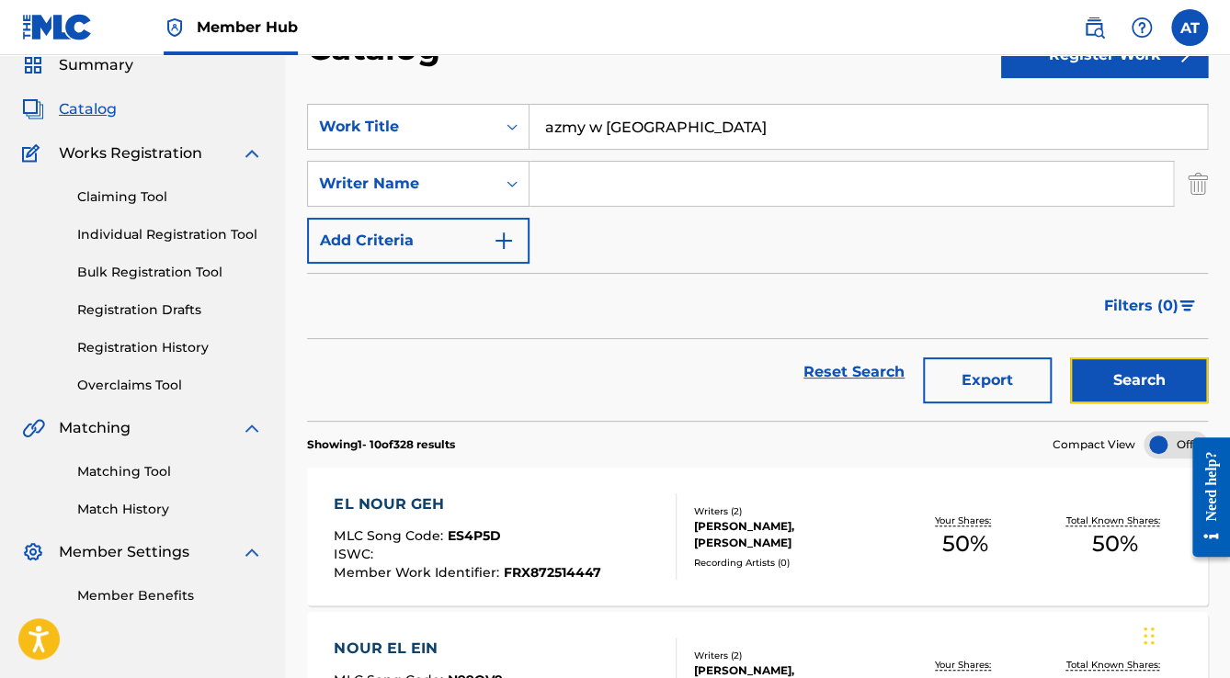
click at [1173, 397] on button "Search" at bounding box center [1139, 381] width 138 height 46
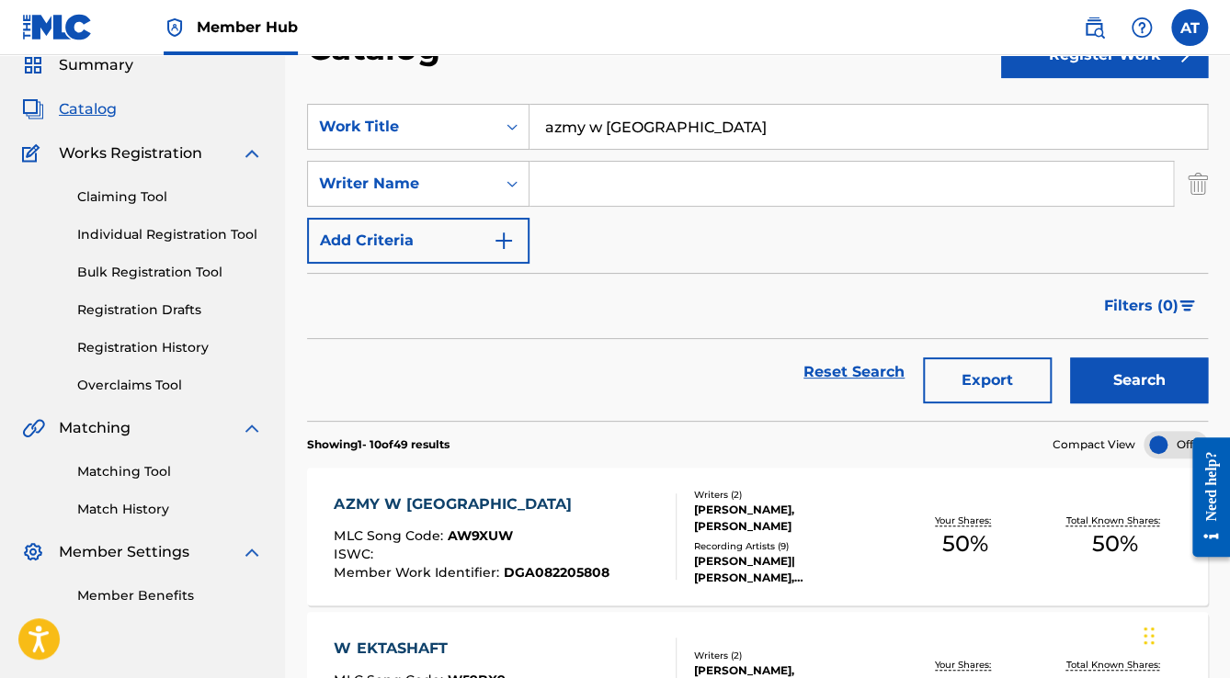
click at [604, 508] on div "AZMY W ASHGAN MLC Song Code : AW9XUW ISWC : Member Work Identifier : DGA0822058…" at bounding box center [505, 537] width 342 height 86
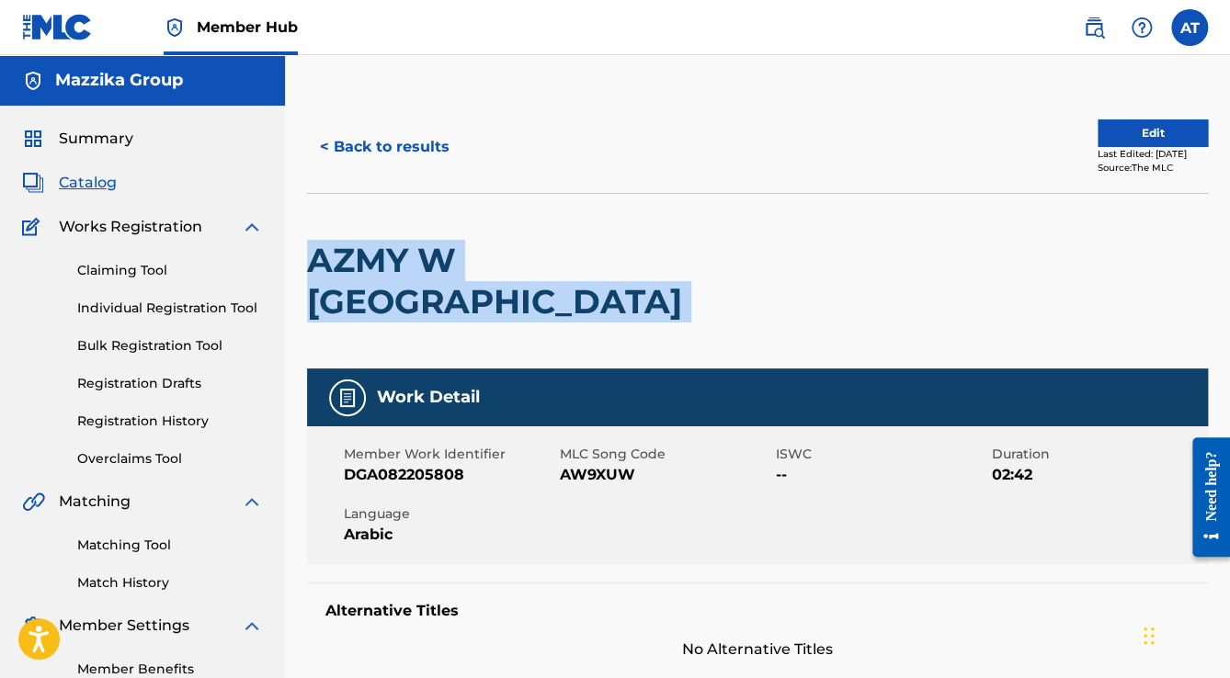
drag, startPoint x: 643, startPoint y: 269, endPoint x: 301, endPoint y: 279, distance: 343.0
copy div "AZMY W [GEOGRAPHIC_DATA]"
